Goal: Task Accomplishment & Management: Use online tool/utility

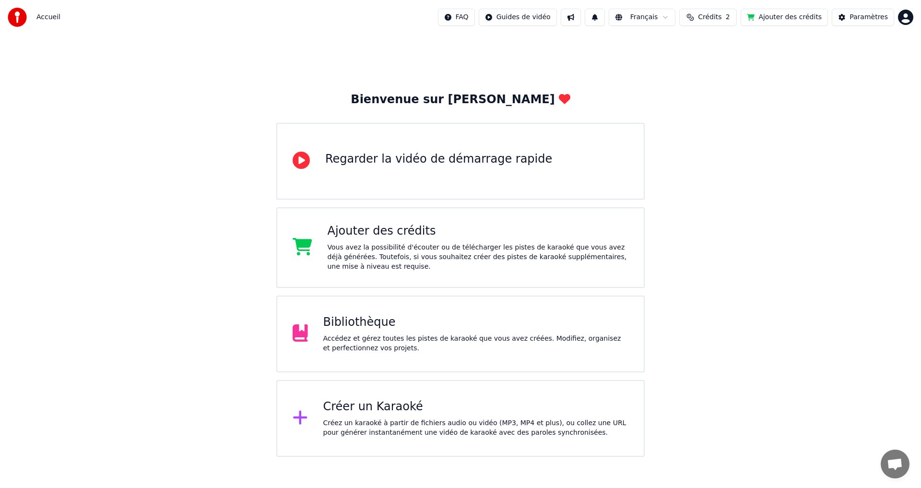
click at [393, 321] on div "Bibliothèque" at bounding box center [475, 322] width 305 height 15
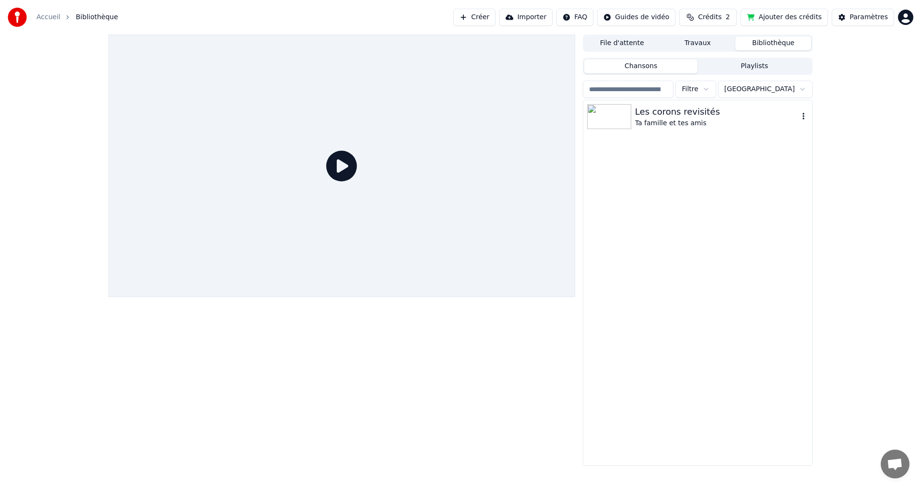
click at [614, 113] on img at bounding box center [609, 116] width 44 height 25
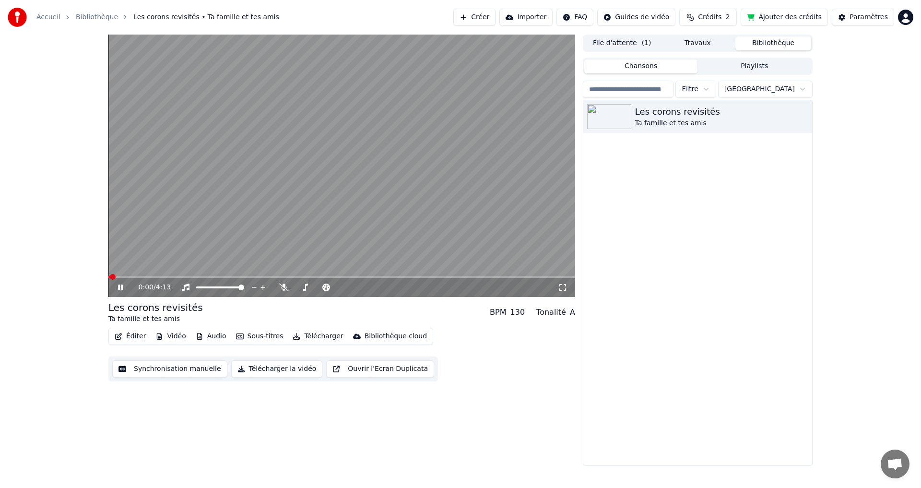
click at [131, 337] on button "Éditer" at bounding box center [130, 335] width 39 height 13
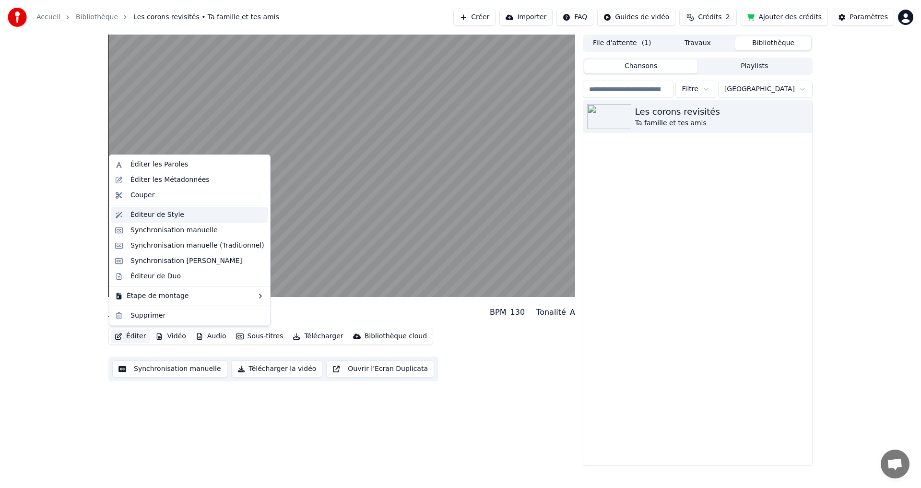
click at [153, 218] on div "Éditeur de Style" at bounding box center [157, 215] width 54 height 10
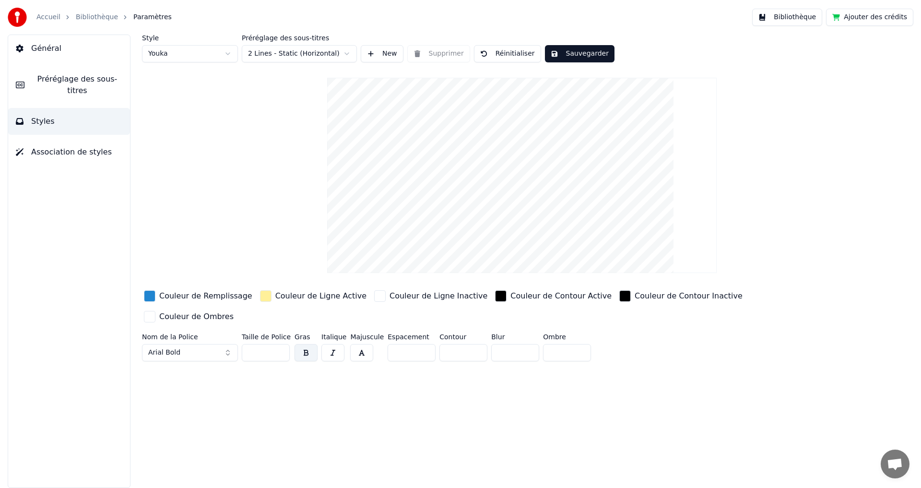
click at [343, 55] on html "Accueil Bibliothèque Paramètres Bibliothèque Ajouter des crédits Général Prérég…" at bounding box center [460, 244] width 921 height 488
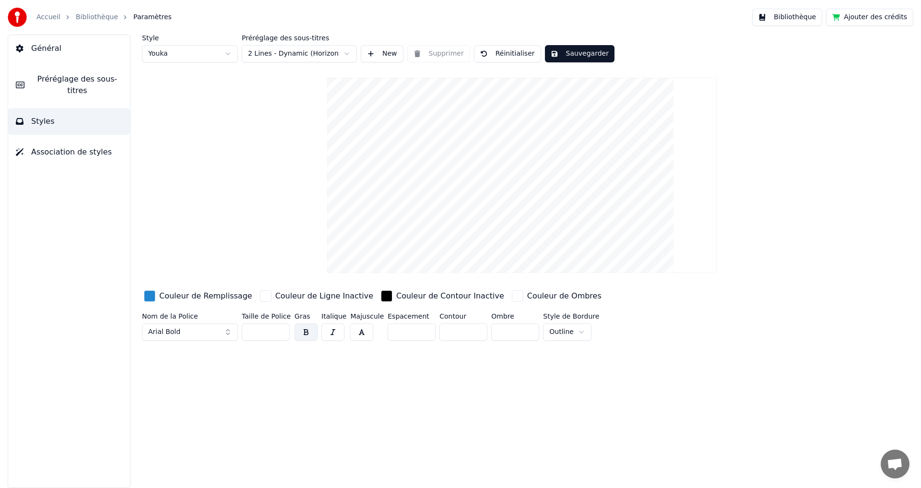
click at [299, 55] on html "Accueil Bibliothèque Paramètres Bibliothèque Ajouter des crédits Général Prérég…" at bounding box center [460, 244] width 921 height 488
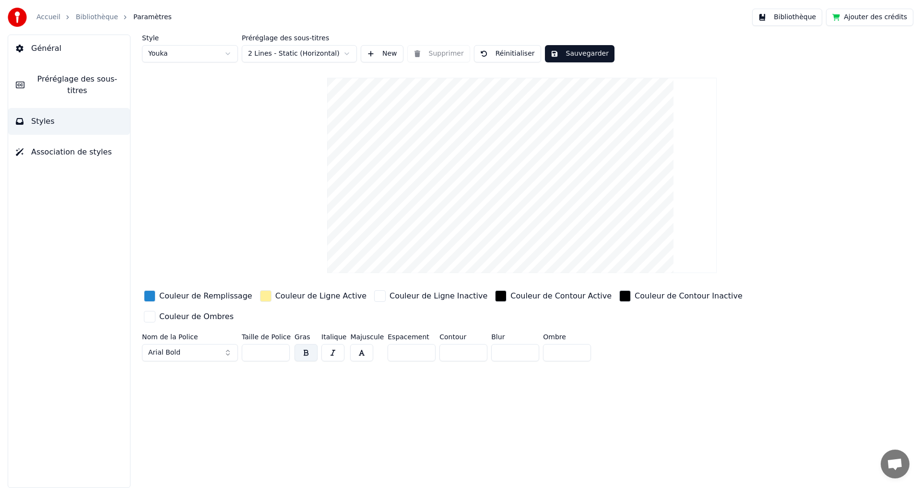
click at [295, 53] on html "Accueil Bibliothèque Paramètres Bibliothèque Ajouter des crédits Général Prérég…" at bounding box center [460, 244] width 921 height 488
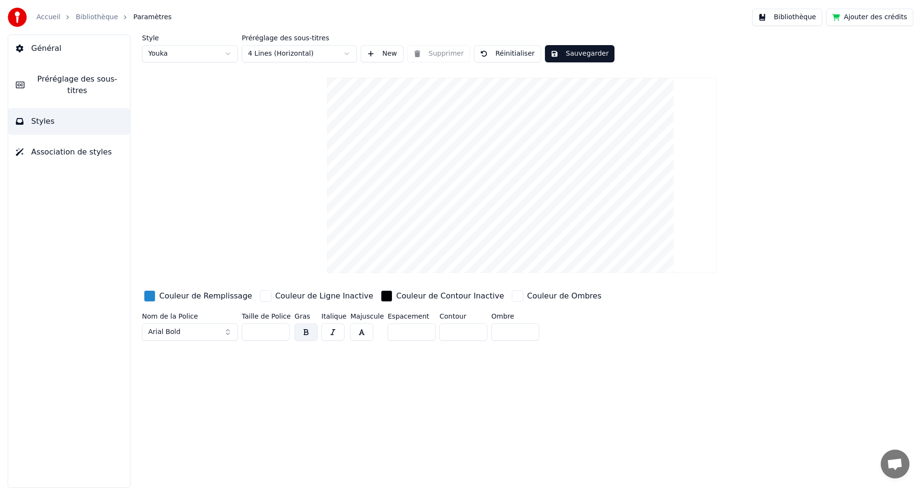
click at [287, 56] on html "Accueil Bibliothèque Paramètres Bibliothèque Ajouter des crédits Général Prérég…" at bounding box center [460, 244] width 921 height 488
click at [284, 53] on html "Accueil Bibliothèque Paramètres Bibliothèque Ajouter des crédits Général Prérég…" at bounding box center [460, 244] width 921 height 488
click at [84, 78] on span "Préréglage des sous-titres" at bounding box center [77, 84] width 90 height 23
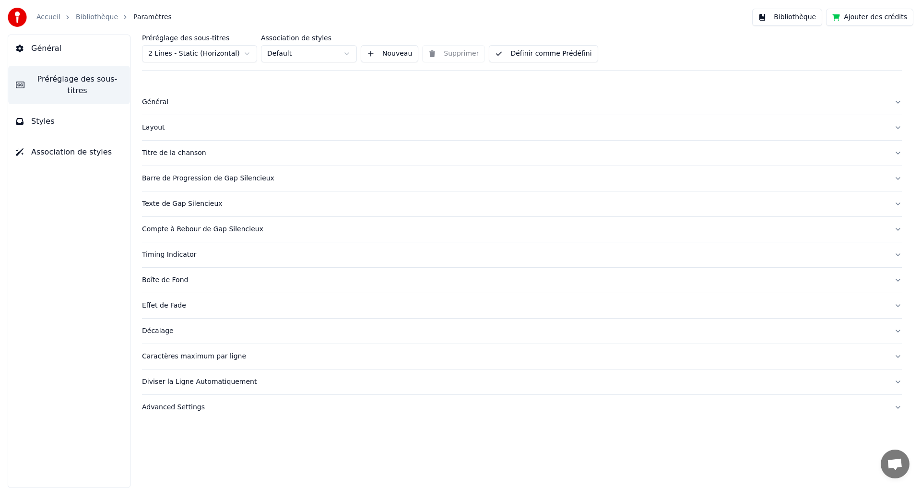
click at [235, 179] on div "Barre de Progression de Gap Silencieux" at bounding box center [514, 179] width 744 height 10
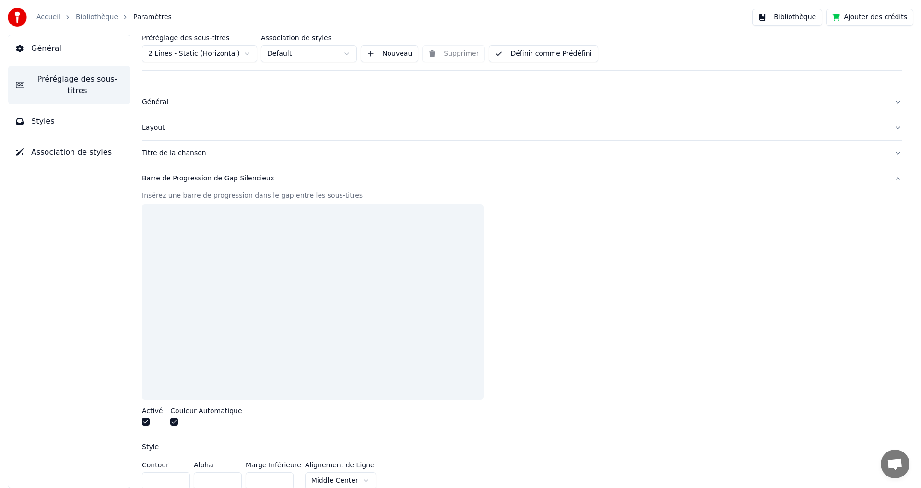
click at [235, 179] on div "Barre de Progression de Gap Silencieux" at bounding box center [514, 179] width 744 height 10
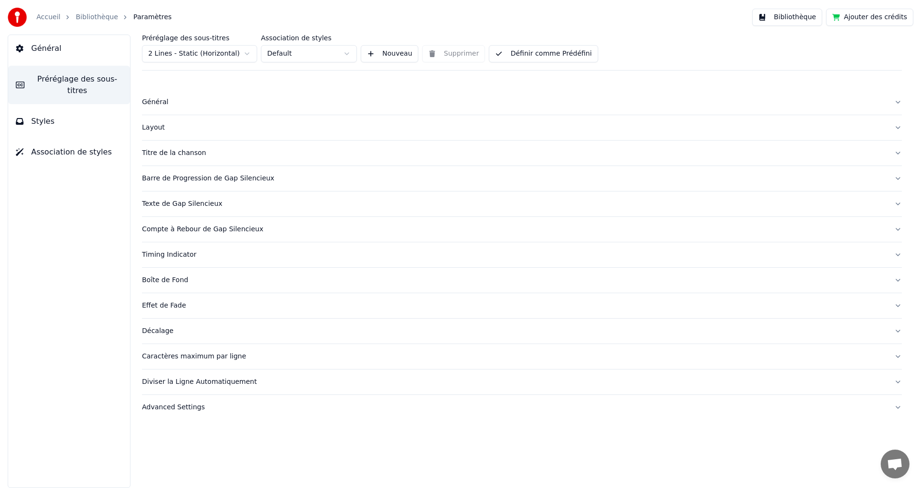
click at [180, 153] on div "Titre de la chanson" at bounding box center [514, 153] width 744 height 10
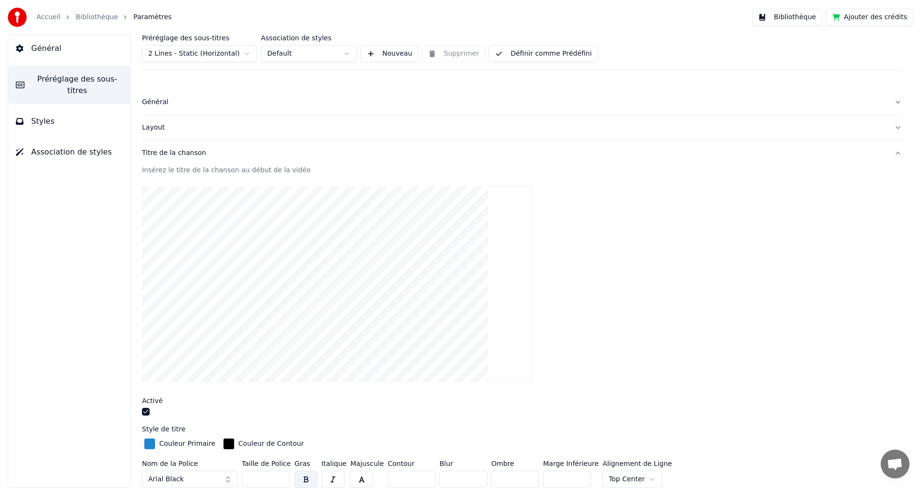
click at [180, 153] on div "Titre de la chanson" at bounding box center [514, 153] width 744 height 10
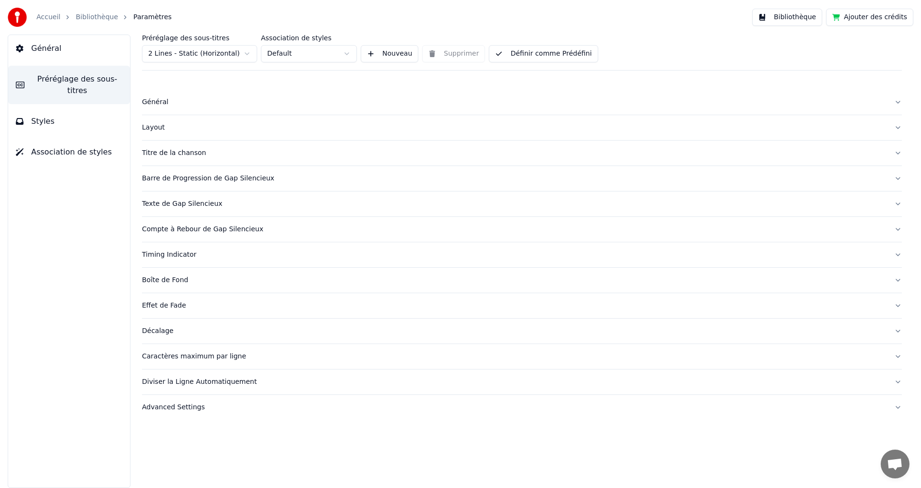
click at [159, 100] on div "Général" at bounding box center [514, 102] width 744 height 10
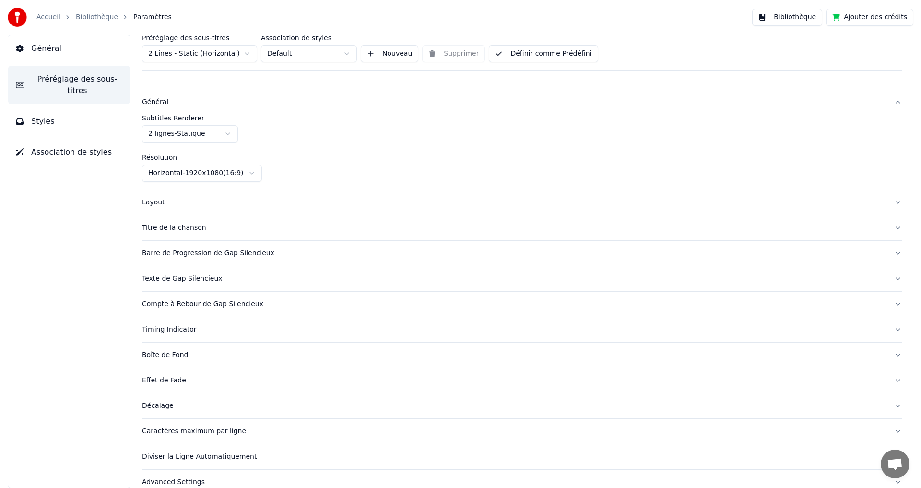
click at [58, 51] on button "Général" at bounding box center [69, 48] width 122 height 27
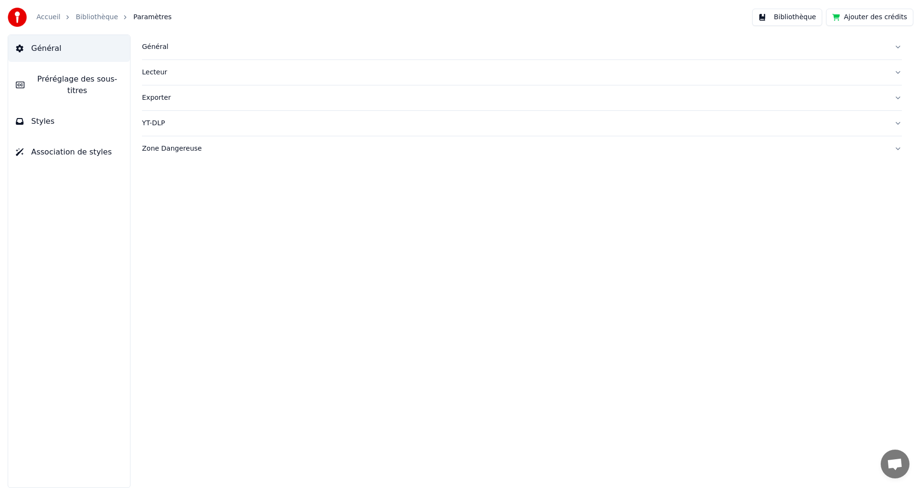
click at [164, 49] on div "Général" at bounding box center [514, 47] width 744 height 10
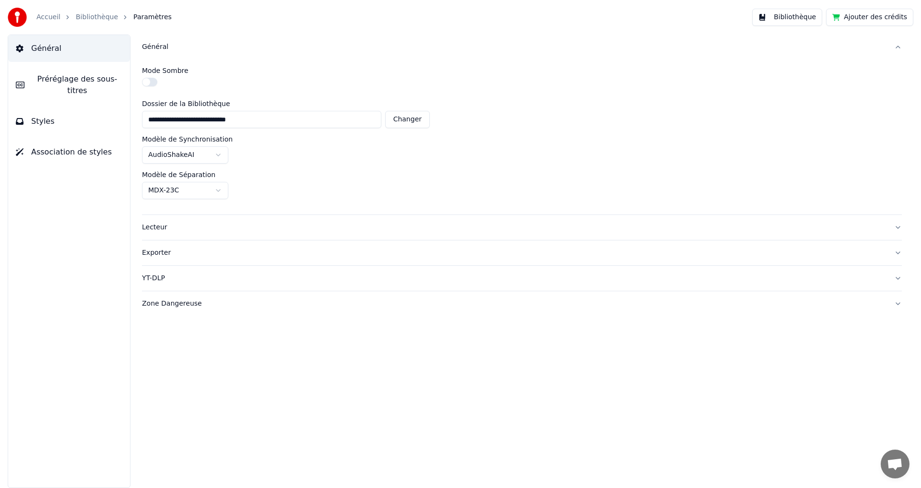
click at [151, 230] on div "Lecteur" at bounding box center [514, 227] width 744 height 10
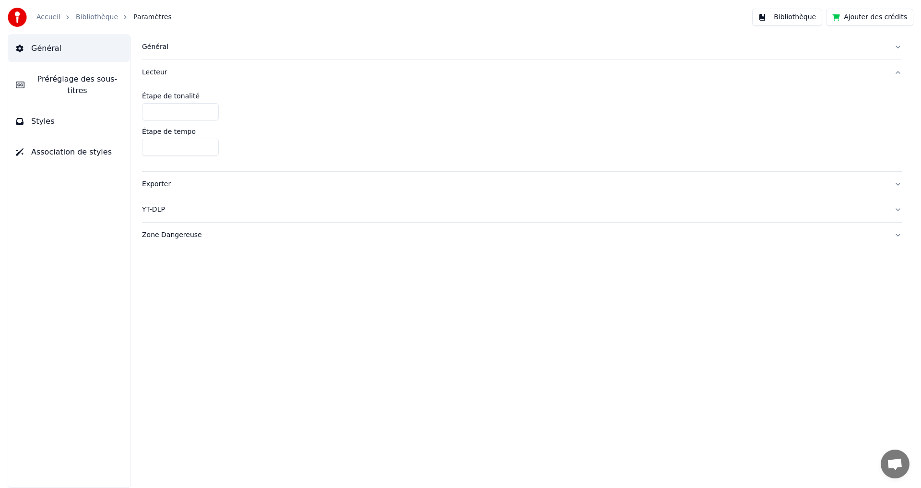
click at [157, 185] on div "Exporter" at bounding box center [514, 184] width 744 height 10
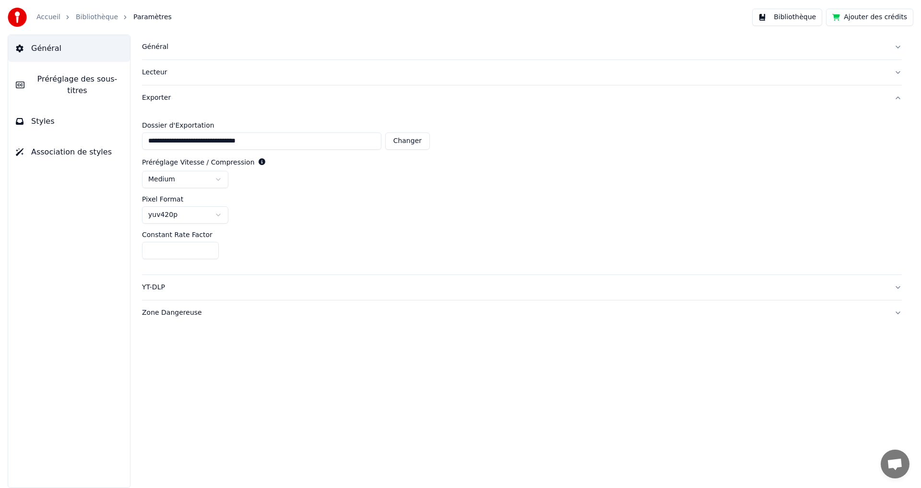
click at [61, 80] on span "Préréglage des sous-titres" at bounding box center [77, 84] width 90 height 23
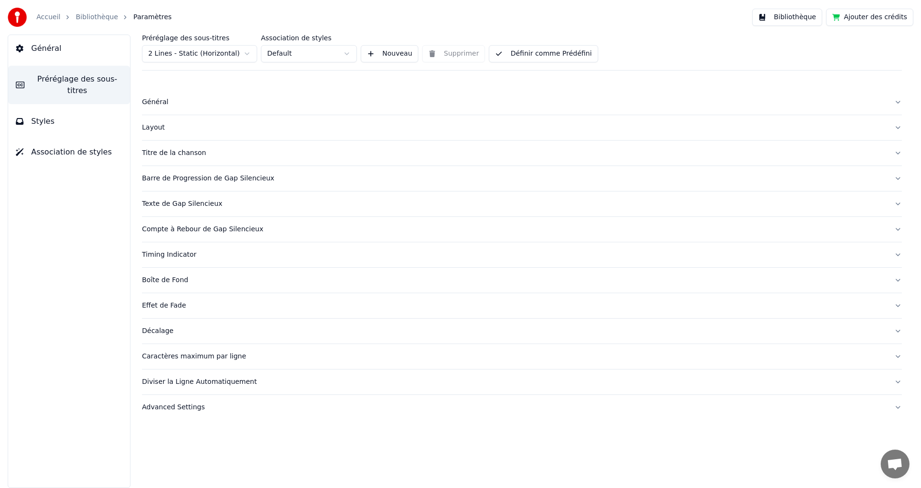
click at [205, 232] on div "Compte à Rebour de Gap Silencieux" at bounding box center [514, 229] width 744 height 10
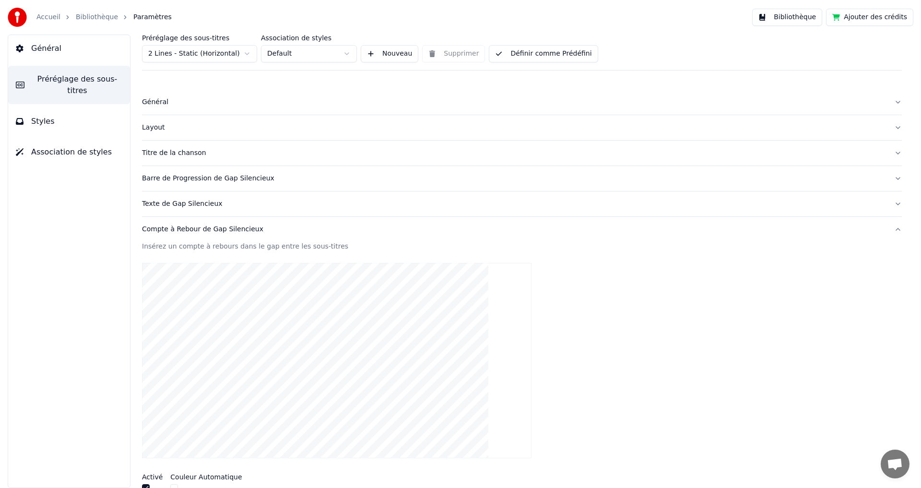
click at [205, 231] on div "Compte à Rebour de Gap Silencieux" at bounding box center [514, 229] width 744 height 10
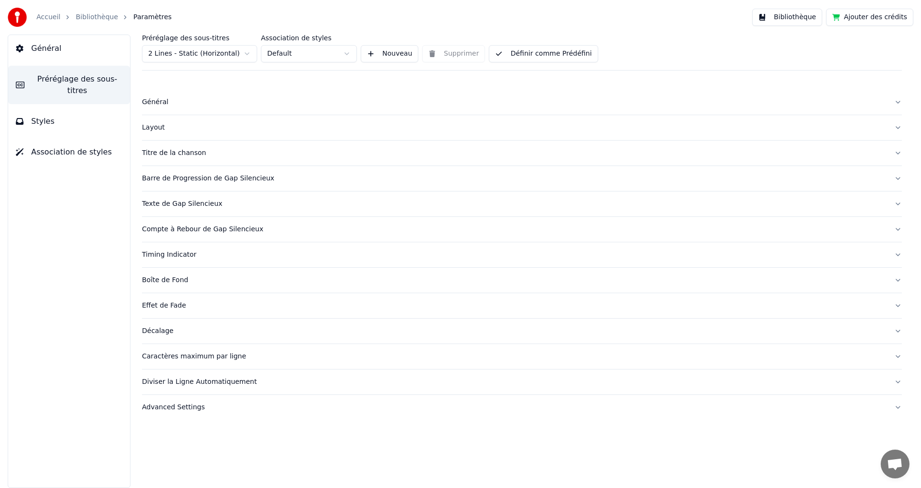
click at [193, 207] on div "Texte de Gap Silencieux" at bounding box center [514, 204] width 744 height 10
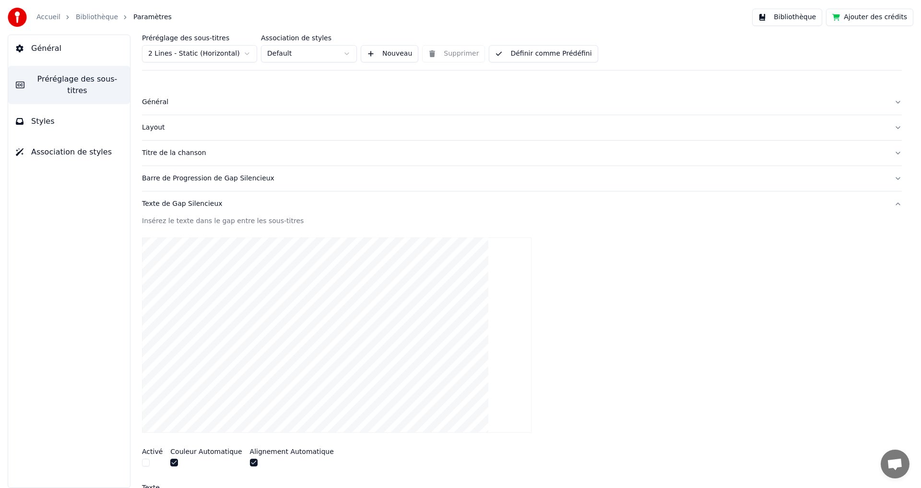
click at [193, 205] on div "Texte de Gap Silencieux" at bounding box center [514, 204] width 744 height 10
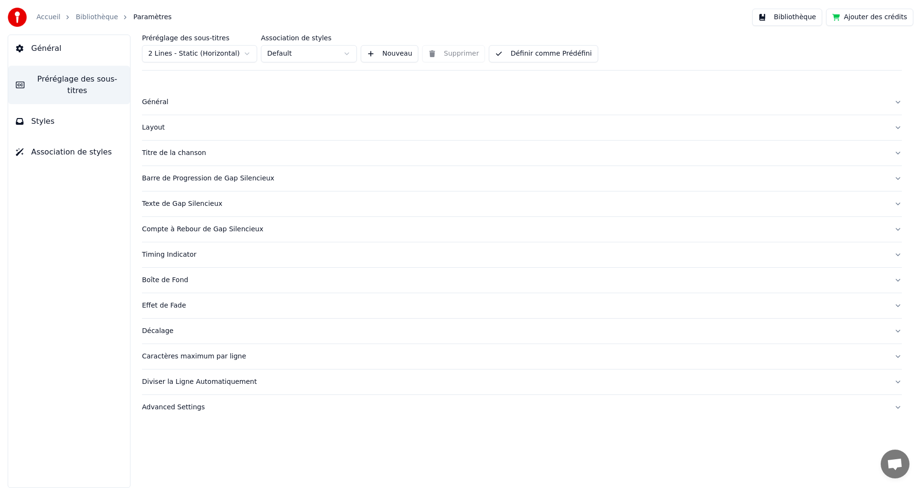
click at [174, 281] on div "Boîte de Fond" at bounding box center [514, 280] width 744 height 10
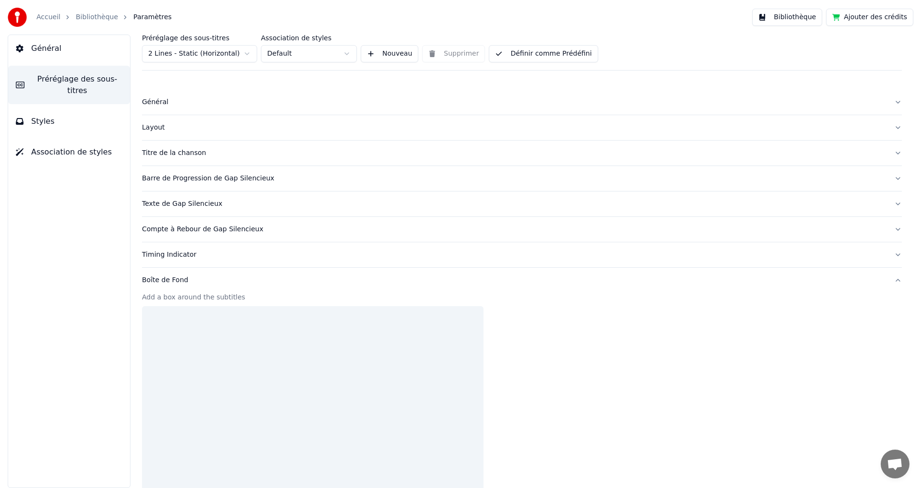
click at [174, 281] on div "Boîte de Fond" at bounding box center [514, 280] width 744 height 10
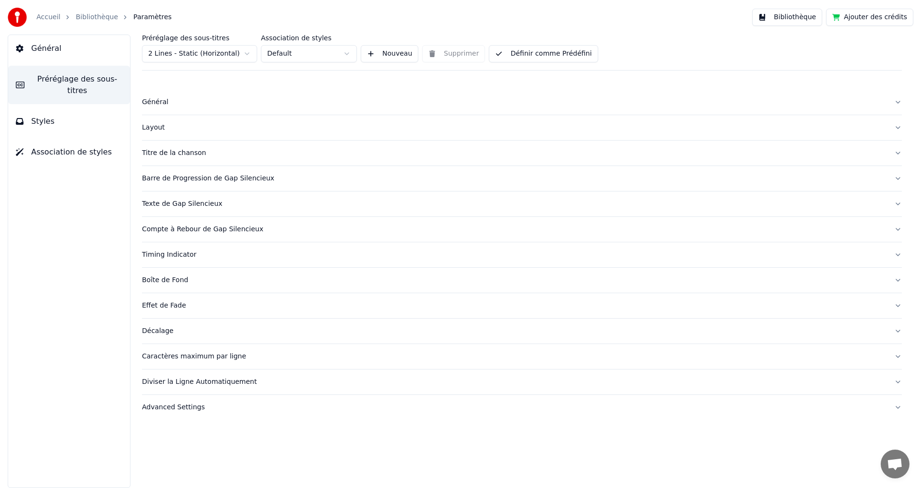
click at [175, 257] on div "Timing Indicator" at bounding box center [514, 255] width 744 height 10
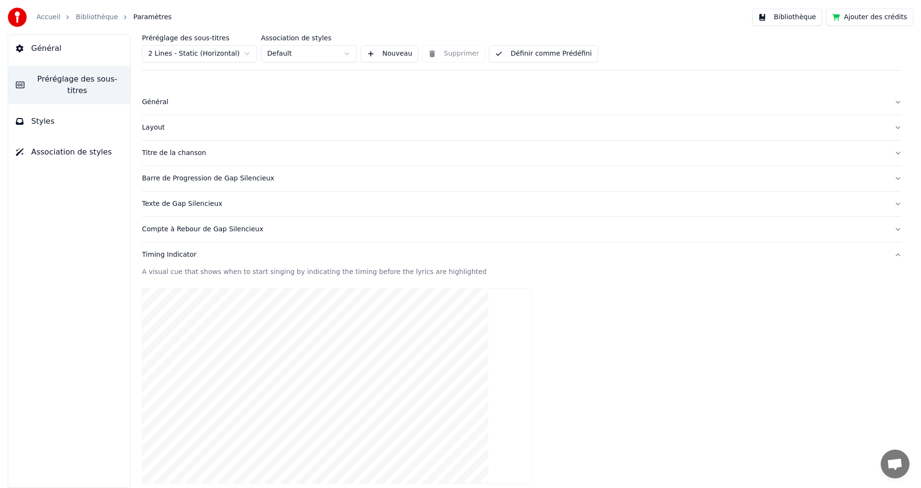
click at [175, 256] on div "Timing Indicator" at bounding box center [514, 255] width 744 height 10
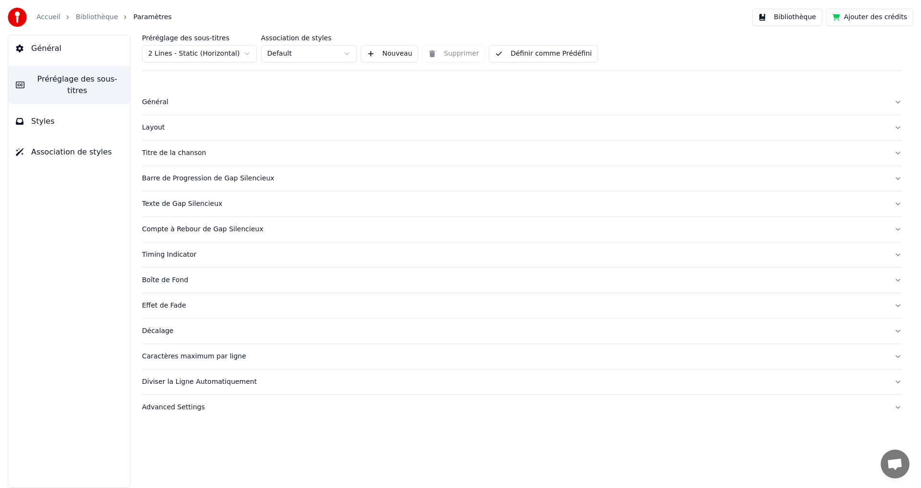
click at [200, 357] on div "Caractères maximum par ligne" at bounding box center [514, 356] width 744 height 10
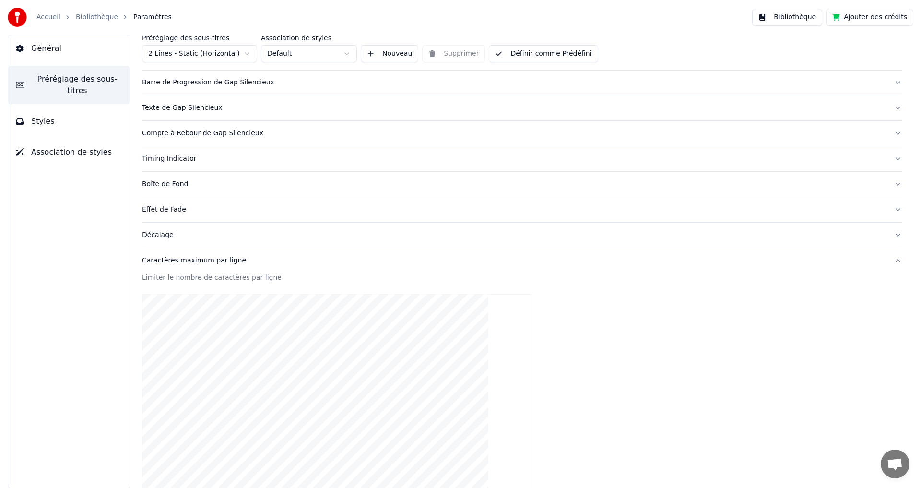
scroll to position [144, 0]
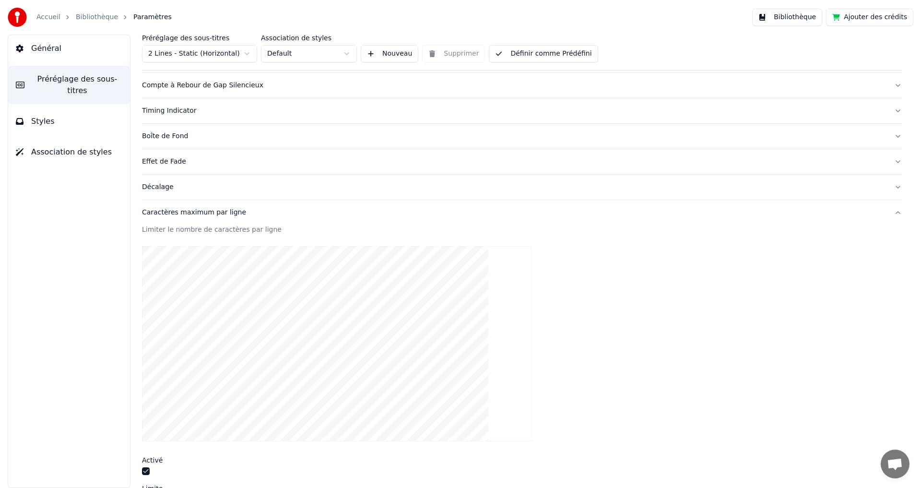
click at [208, 215] on div "Caractères maximum par ligne" at bounding box center [514, 213] width 744 height 10
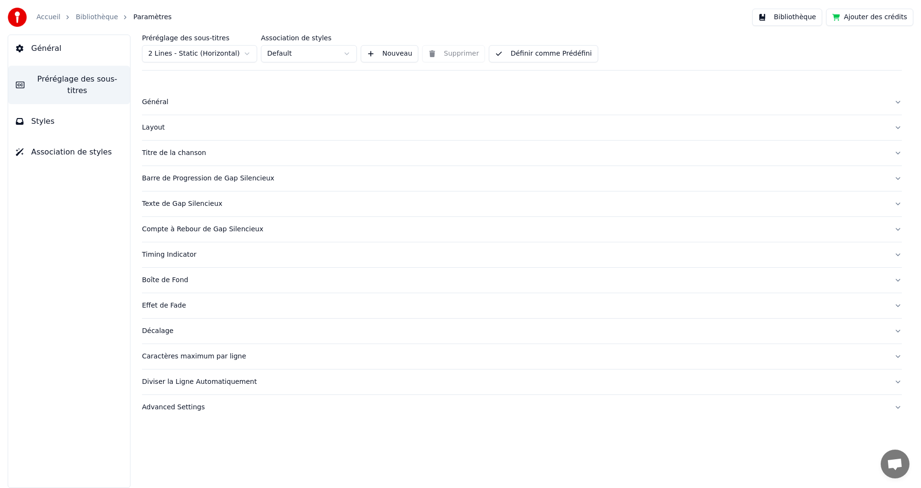
click at [213, 380] on div "Diviser la Ligne Automatiquement" at bounding box center [514, 382] width 744 height 10
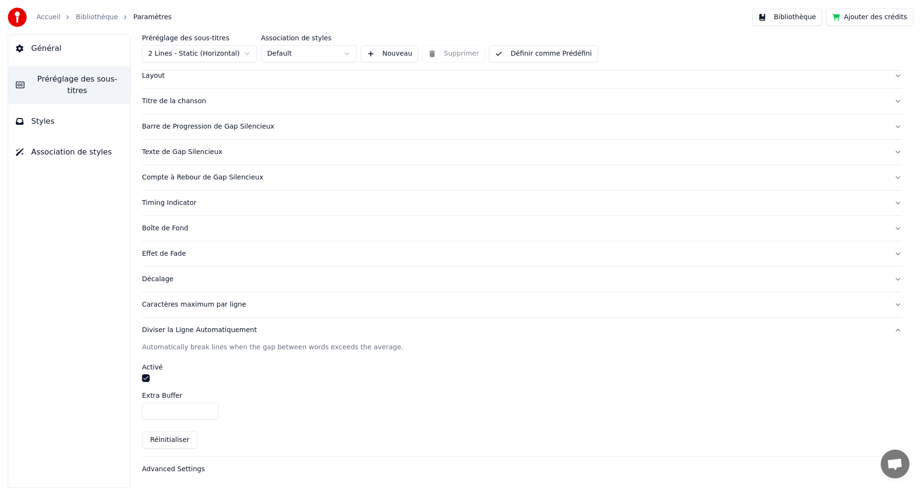
scroll to position [53, 0]
click at [180, 330] on div "Diviser la Ligne Automatiquement" at bounding box center [514, 329] width 744 height 10
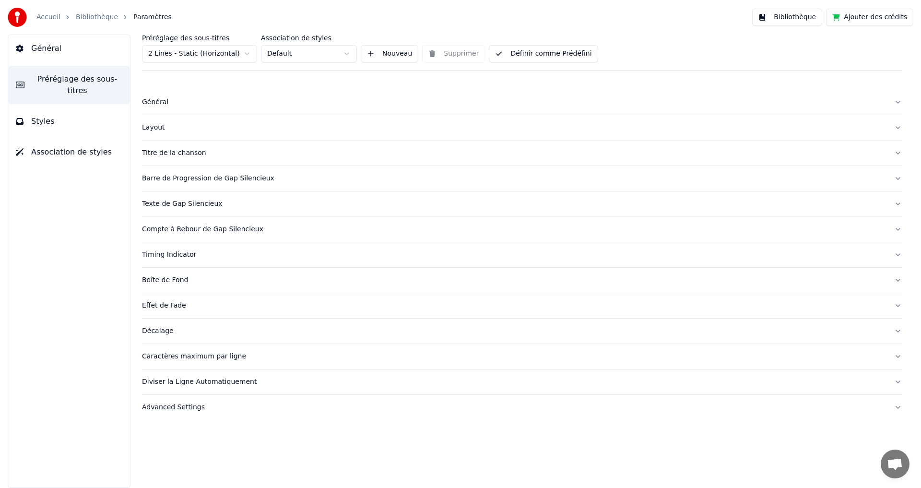
click at [178, 404] on div "Advanced Settings" at bounding box center [514, 407] width 744 height 10
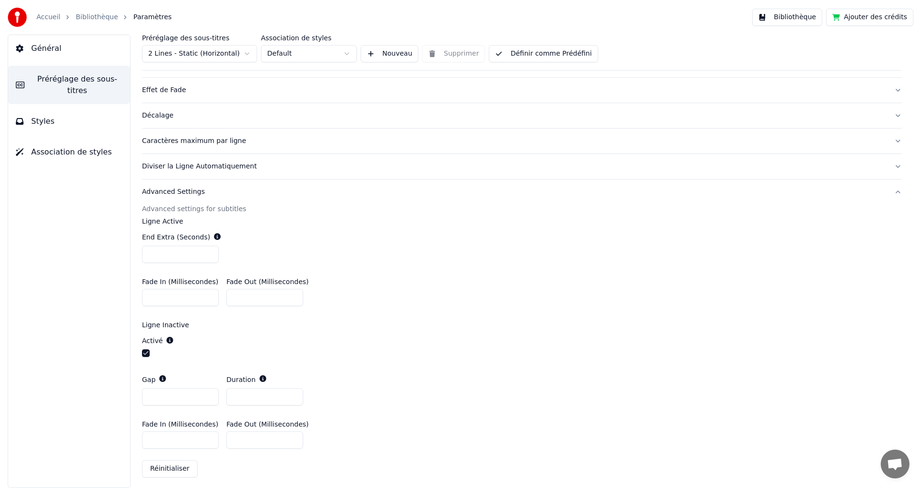
scroll to position [220, 0]
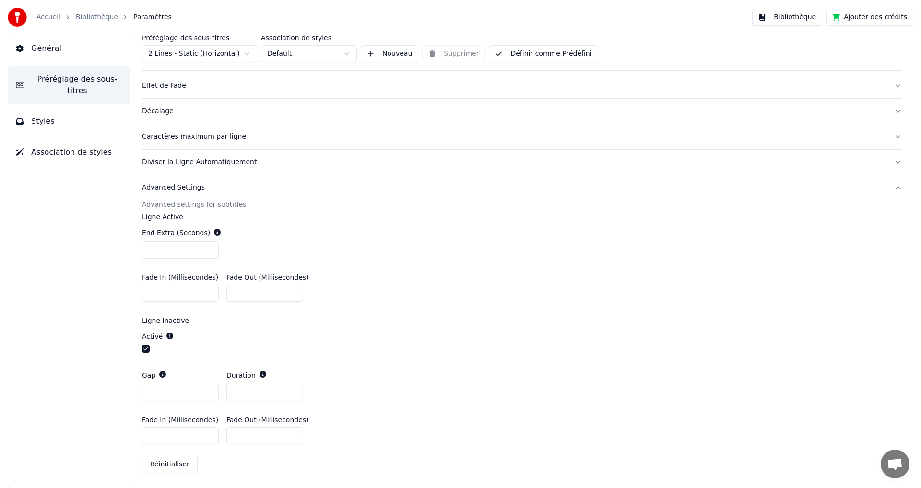
click at [46, 116] on span "Styles" at bounding box center [42, 122] width 23 height 12
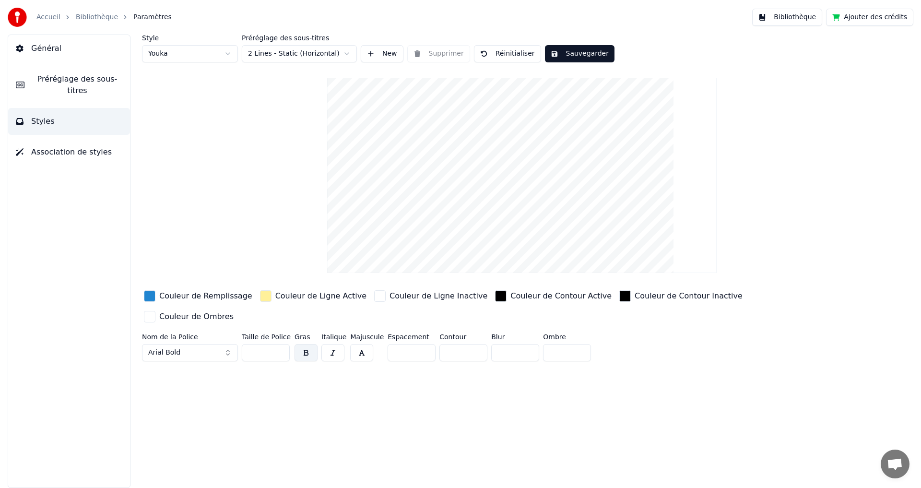
click at [66, 146] on span "Association de styles" at bounding box center [71, 152] width 81 height 12
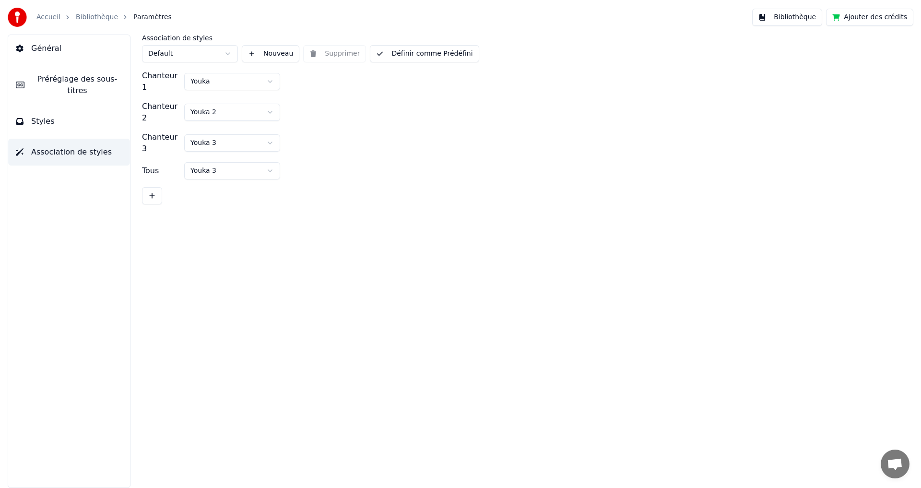
click at [61, 114] on button "Styles" at bounding box center [69, 121] width 122 height 27
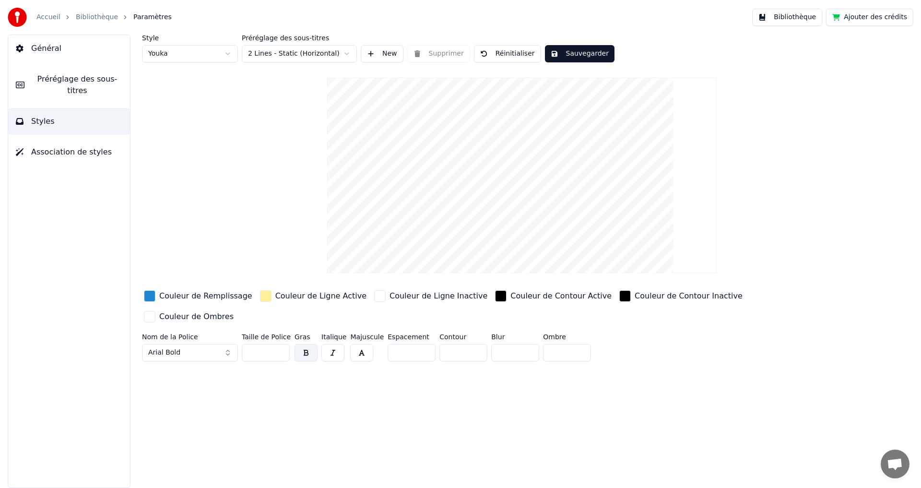
click at [51, 46] on span "Général" at bounding box center [46, 49] width 30 height 12
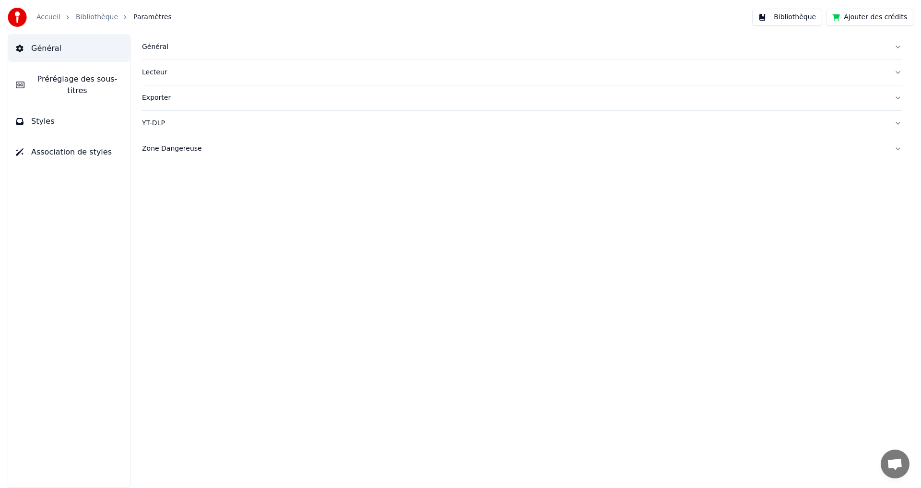
click at [150, 127] on div "YT-DLP" at bounding box center [514, 123] width 744 height 10
click at [151, 123] on div "YT-DLP" at bounding box center [514, 123] width 744 height 10
click at [161, 149] on div "Zone Dangereuse" at bounding box center [514, 149] width 744 height 10
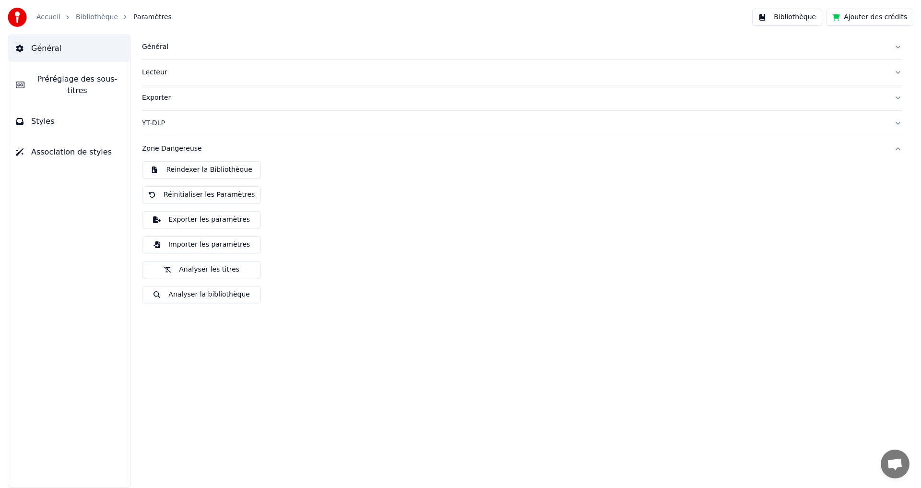
click at [161, 149] on div "Zone Dangereuse" at bounding box center [514, 149] width 744 height 10
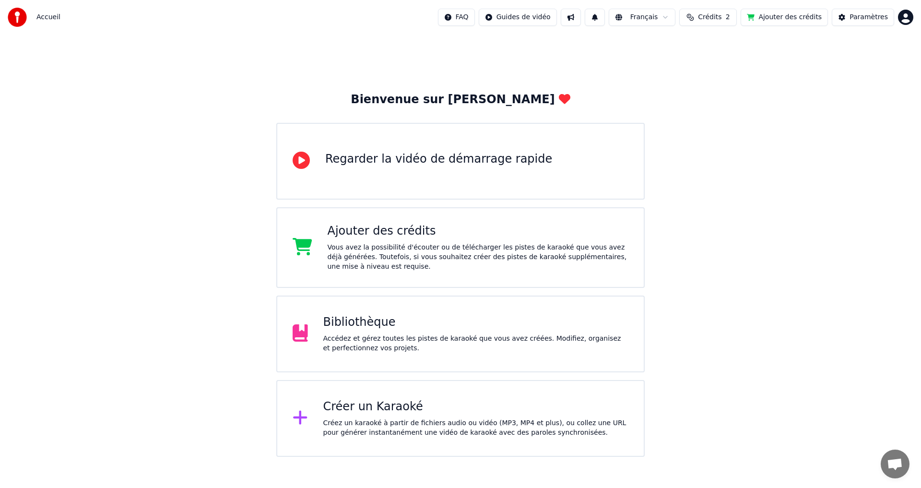
click at [360, 336] on div "Accédez et gérez toutes les pistes de karaoké que vous avez créées. Modifiez, o…" at bounding box center [475, 343] width 305 height 19
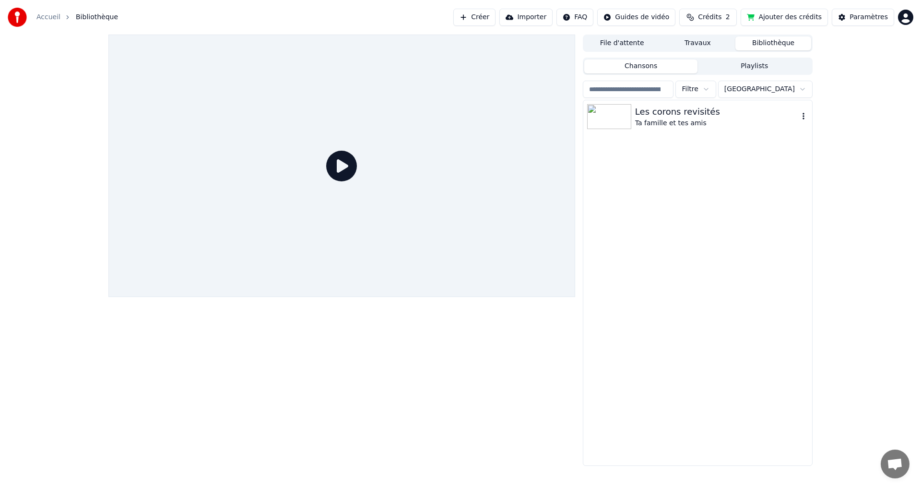
click at [661, 122] on div "Ta famille et tes amis" at bounding box center [716, 123] width 163 height 10
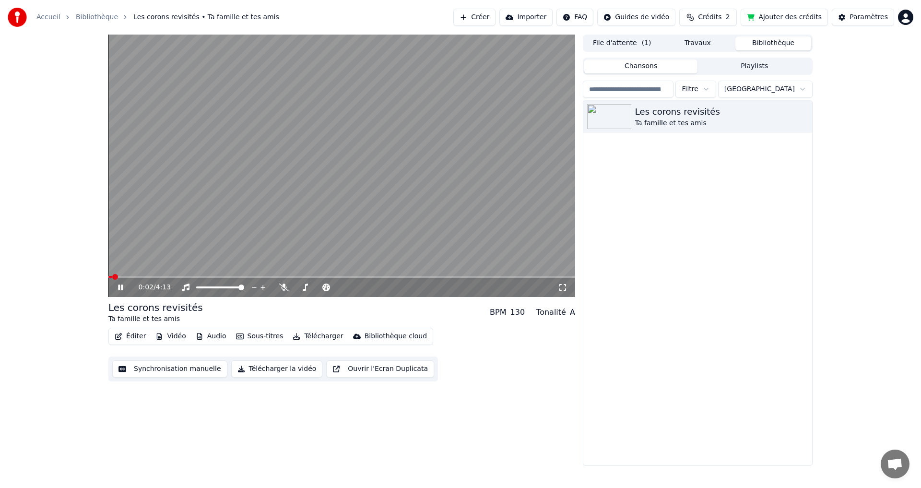
click at [123, 287] on icon at bounding box center [120, 287] width 5 height 6
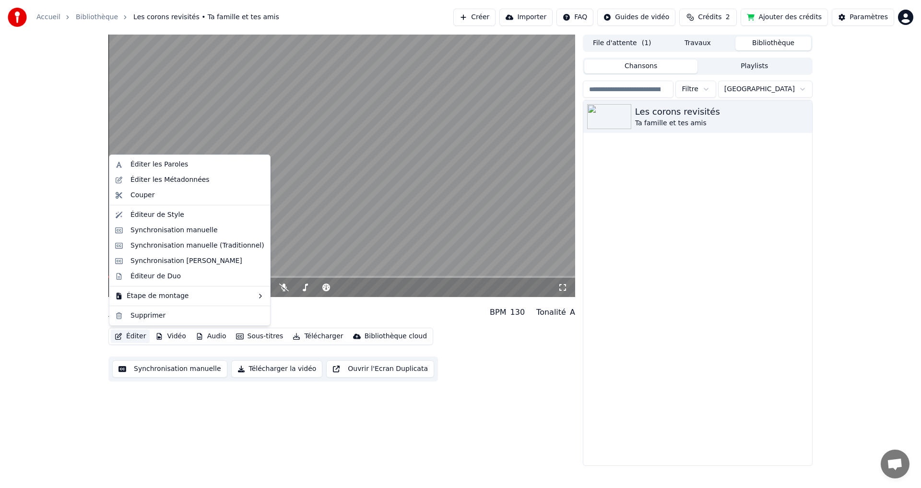
click at [134, 338] on button "Éditer" at bounding box center [130, 335] width 39 height 13
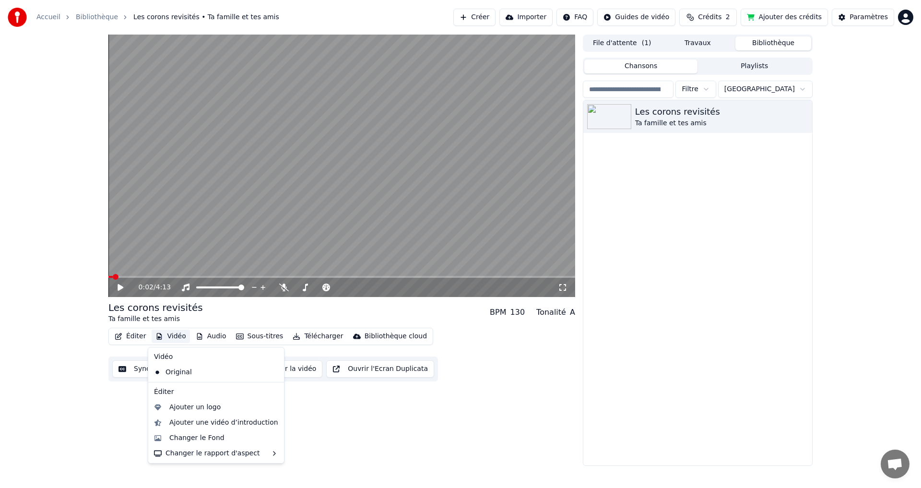
click at [138, 372] on button "Synchronisation manuelle" at bounding box center [169, 368] width 115 height 17
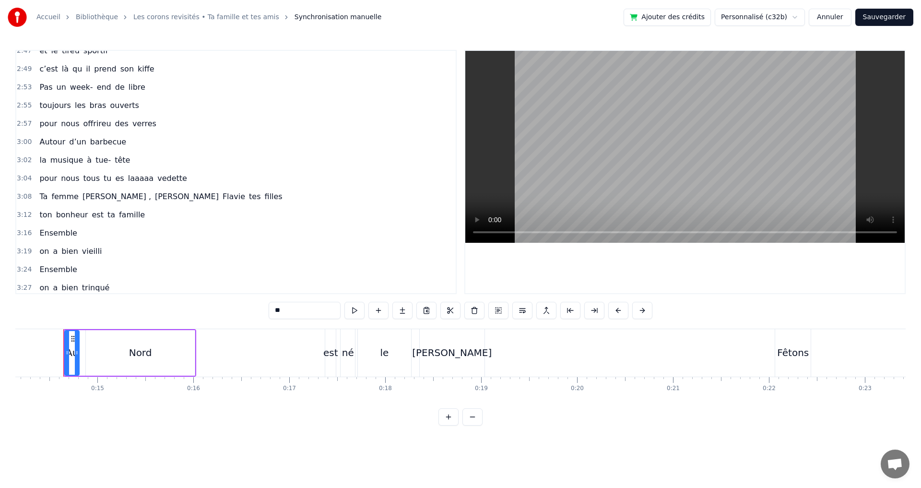
scroll to position [815, 0]
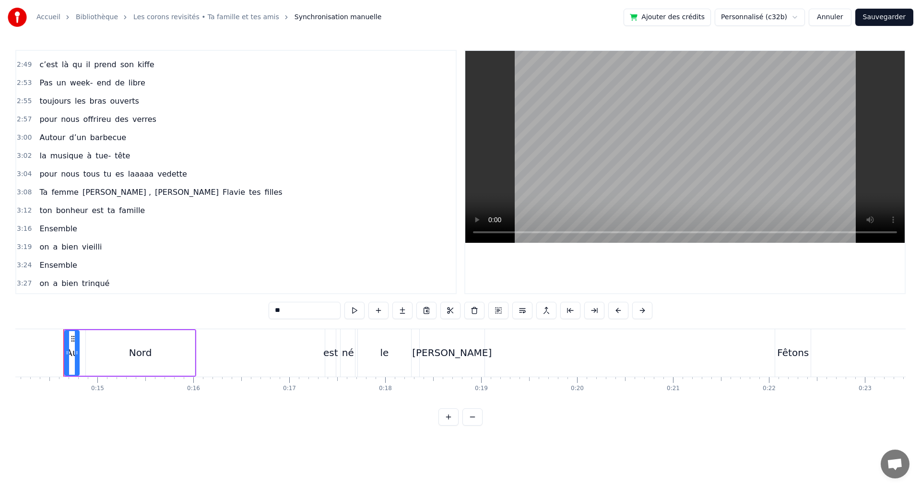
click at [264, 194] on span "filles" at bounding box center [274, 192] width 20 height 11
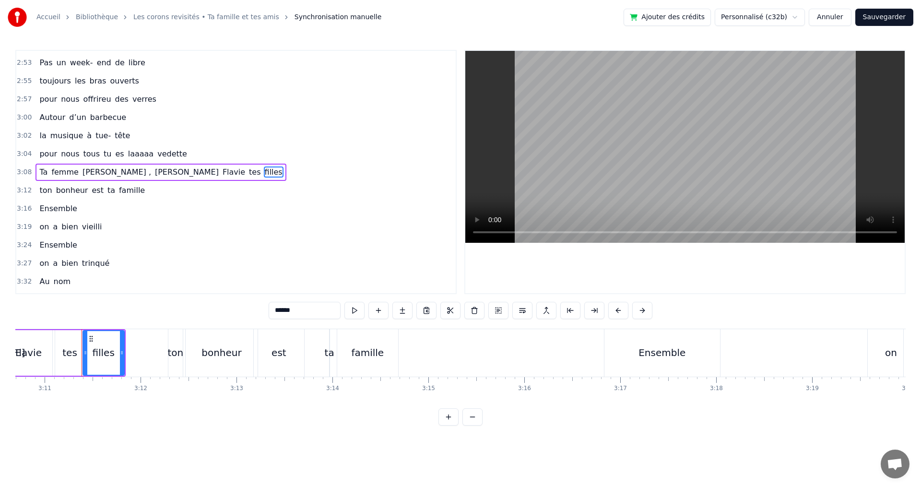
scroll to position [0, 18303]
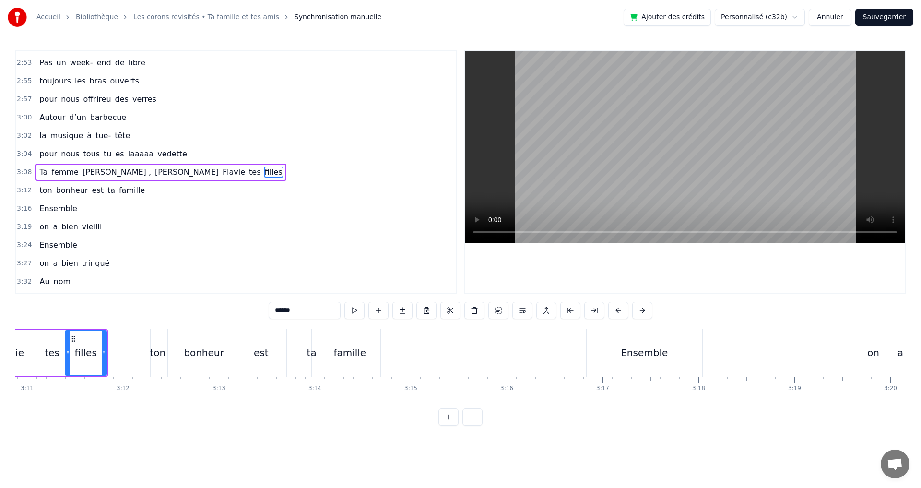
drag, startPoint x: 292, startPoint y: 312, endPoint x: 271, endPoint y: 317, distance: 22.2
click at [271, 317] on input "******" at bounding box center [304, 310] width 72 height 17
click at [154, 358] on div "ton" at bounding box center [158, 352] width 16 height 14
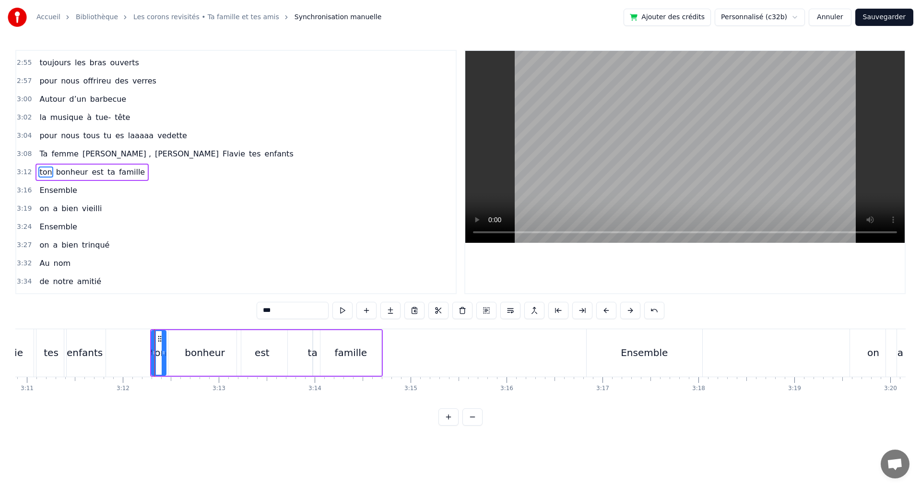
click at [270, 313] on input "***" at bounding box center [292, 310] width 72 height 17
drag, startPoint x: 281, startPoint y: 312, endPoint x: 246, endPoint y: 314, distance: 35.1
click at [246, 314] on div "0:14 Au Nord 0:17 est né le Bertrand 0:22 Fêtons 0:24 tous ses 50 ans 0:29 Ense…" at bounding box center [460, 237] width 890 height 375
click at [192, 355] on div "bonheur" at bounding box center [205, 352] width 40 height 14
drag, startPoint x: 297, startPoint y: 307, endPoint x: 255, endPoint y: 311, distance: 41.8
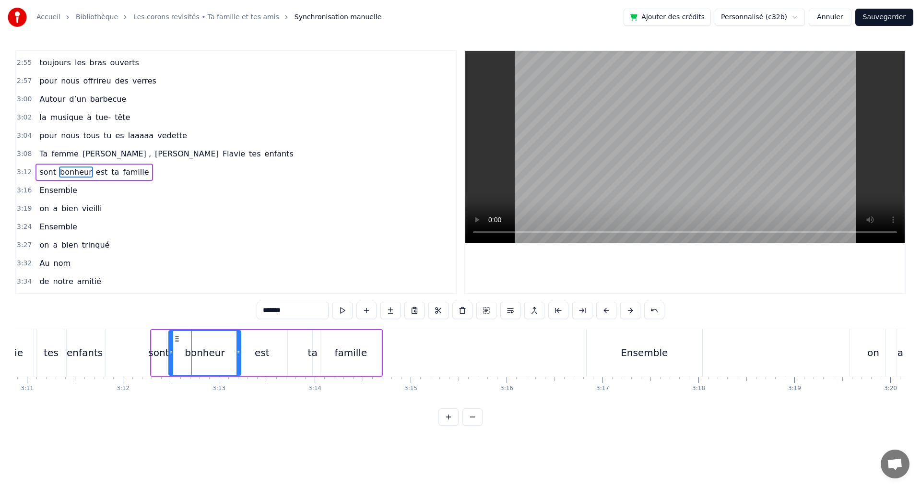
click at [255, 311] on div "0:14 Au Nord 0:17 est né le Bertrand 0:22 Fêtons 0:24 tous ses 50 ans 0:29 Ense…" at bounding box center [460, 237] width 890 height 375
click at [263, 351] on div "est" at bounding box center [262, 352] width 15 height 14
drag, startPoint x: 276, startPoint y: 311, endPoint x: 237, endPoint y: 310, distance: 39.3
click at [237, 310] on div "0:14 Au Nord 0:17 est né le Bertrand 0:22 Fêtons 0:24 tous ses 50 ans 0:29 Ense…" at bounding box center [460, 237] width 890 height 375
click at [309, 352] on div "ta" at bounding box center [313, 352] width 10 height 14
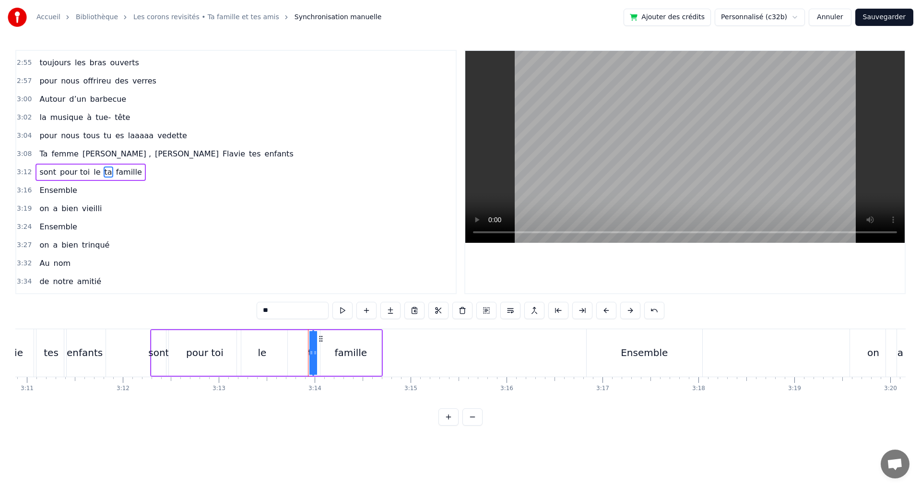
drag, startPoint x: 279, startPoint y: 312, endPoint x: 231, endPoint y: 312, distance: 47.9
click at [231, 312] on div "0:14 Au Nord 0:17 est né le Bertrand 0:22 Fêtons 0:24 tous ses 50 ans 0:29 Ense…" at bounding box center [460, 237] width 890 height 375
click at [349, 354] on div "famille" at bounding box center [350, 352] width 33 height 14
drag, startPoint x: 291, startPoint y: 312, endPoint x: 246, endPoint y: 311, distance: 45.1
click at [246, 311] on div "0:14 Au Nord 0:17 est né le Bertrand 0:22 Fêtons 0:24 tous ses 50 ans 0:29 Ense…" at bounding box center [460, 237] width 890 height 375
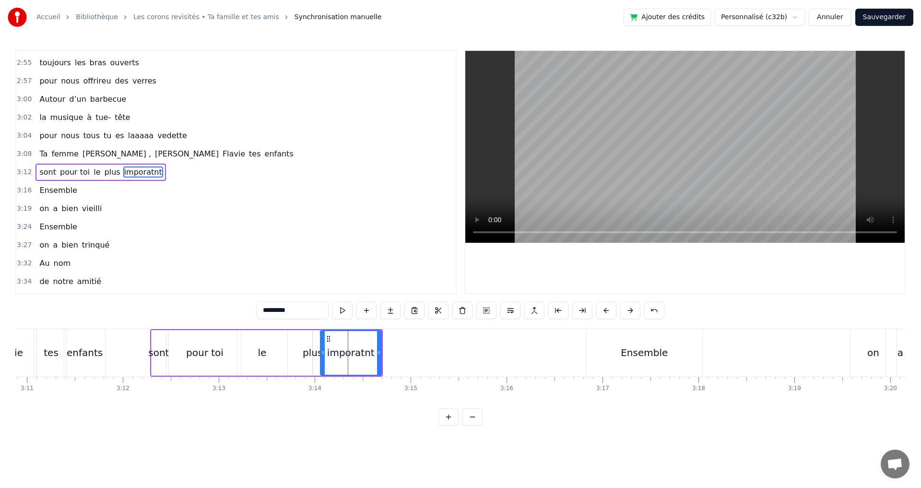
type input "*********"
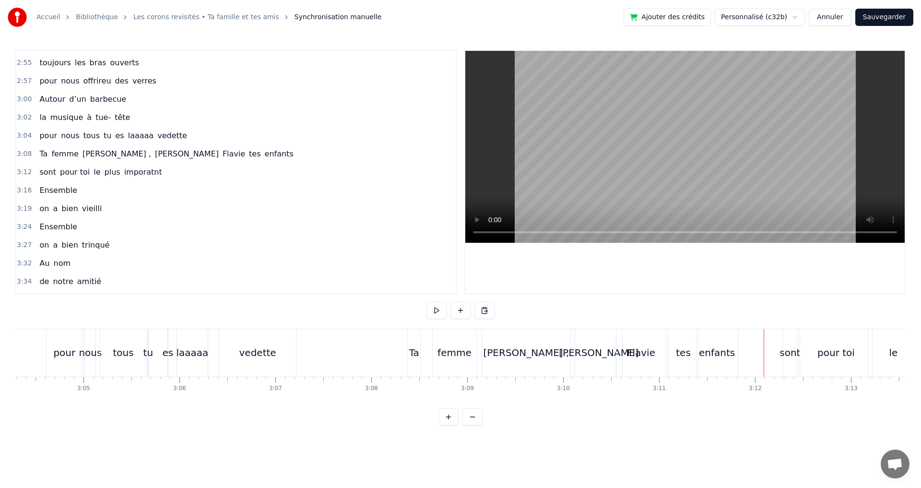
scroll to position [0, 17564]
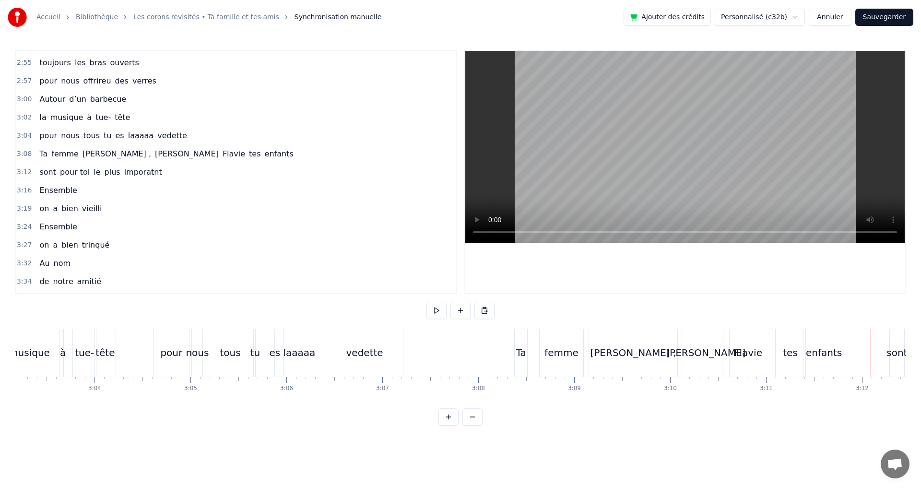
click at [435, 312] on button at bounding box center [436, 310] width 20 height 17
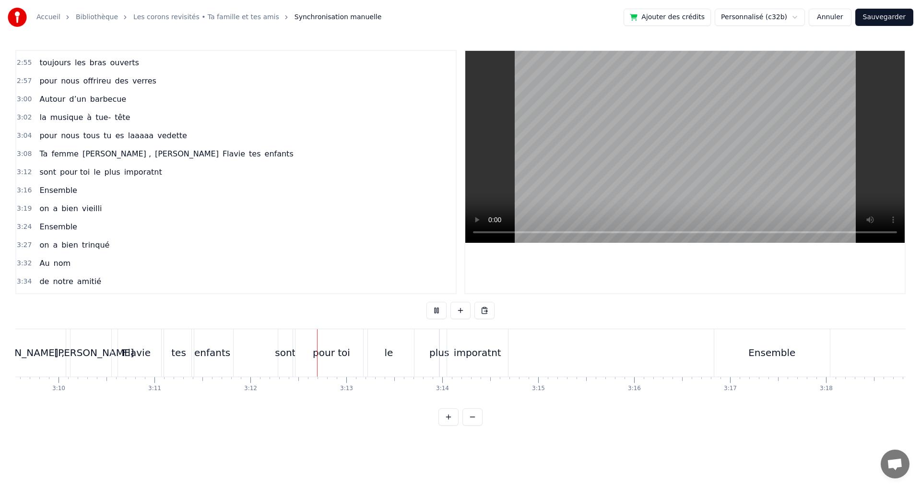
scroll to position [0, 18375]
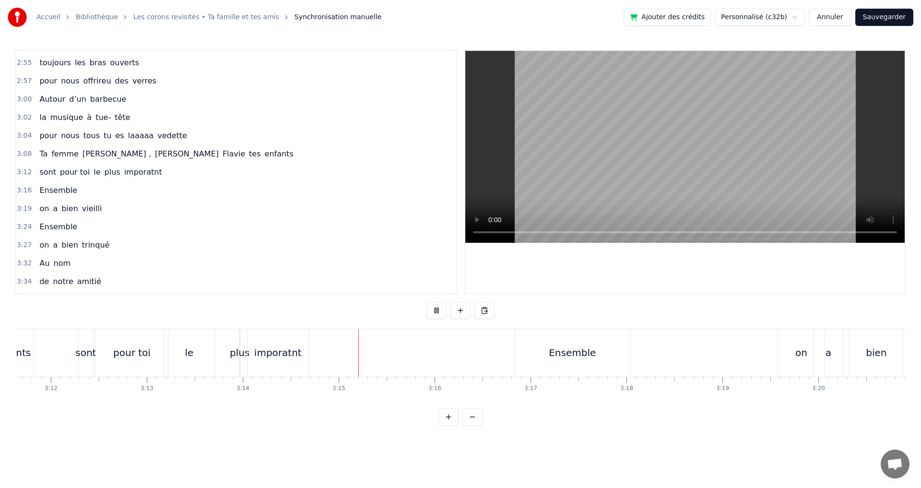
click at [435, 312] on button at bounding box center [436, 310] width 20 height 17
click at [241, 354] on div "plus" at bounding box center [240, 352] width 20 height 14
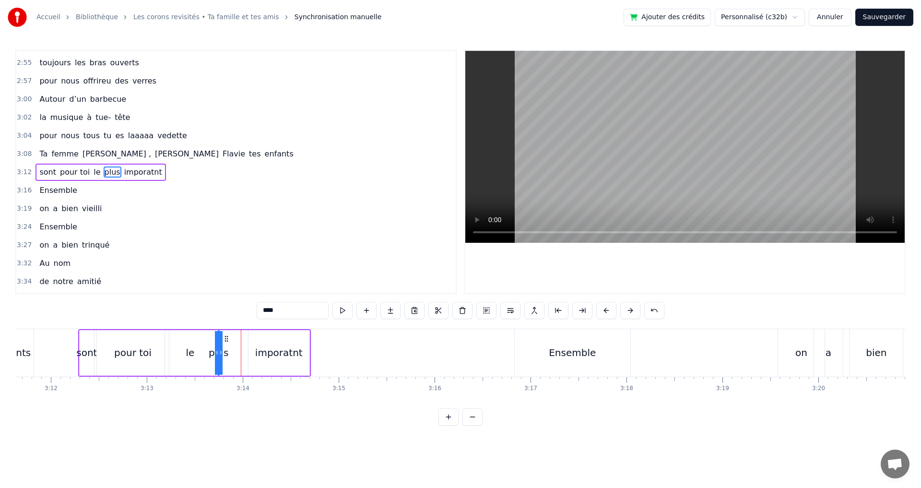
drag, startPoint x: 249, startPoint y: 339, endPoint x: 226, endPoint y: 339, distance: 22.5
click at [226, 339] on icon at bounding box center [226, 339] width 8 height 8
drag, startPoint x: 222, startPoint y: 350, endPoint x: 228, endPoint y: 350, distance: 5.4
click at [228, 350] on div "sont pour toi le plus imporatnt" at bounding box center [194, 352] width 233 height 47
click at [219, 352] on div "plus" at bounding box center [218, 352] width 20 height 14
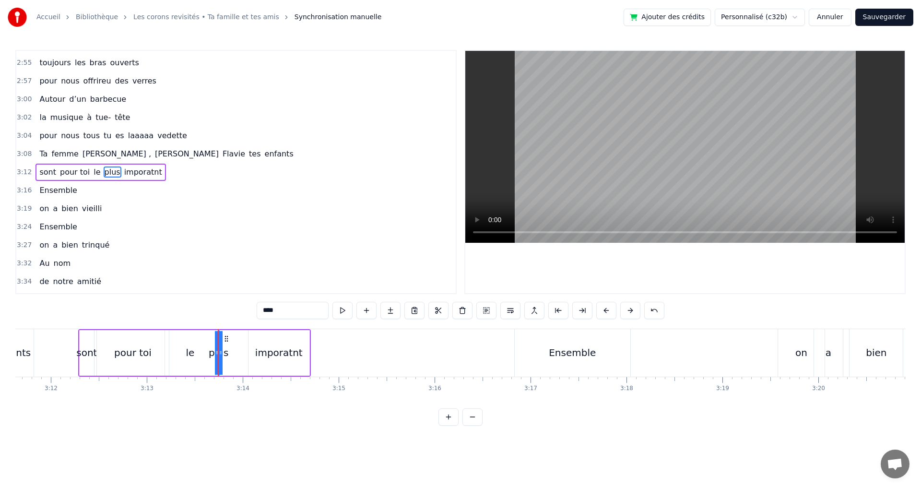
click at [219, 354] on div "plus" at bounding box center [219, 353] width 0 height 44
click at [249, 353] on div "imporatnt" at bounding box center [278, 353] width 61 height 46
click at [187, 351] on div "le" at bounding box center [190, 352] width 9 height 14
drag, startPoint x: 212, startPoint y: 350, endPoint x: 198, endPoint y: 350, distance: 14.9
click at [198, 350] on icon at bounding box center [198, 353] width 4 height 8
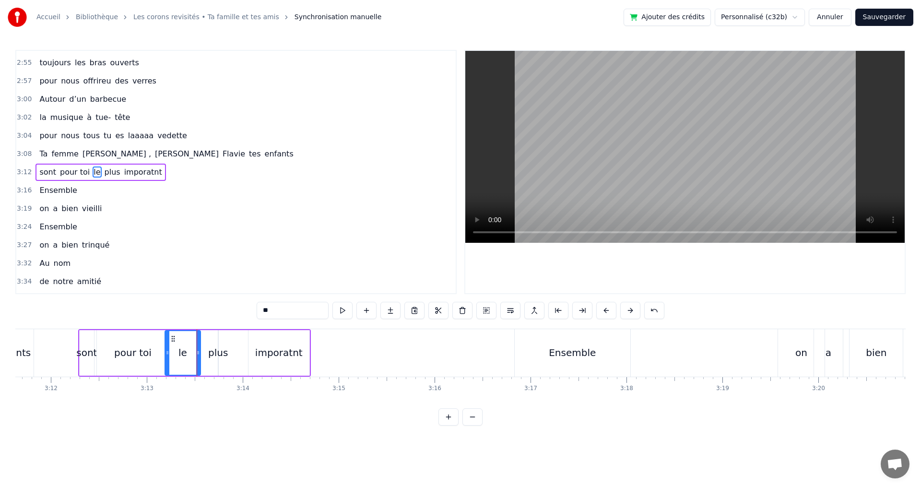
click at [218, 353] on div "plus" at bounding box center [218, 352] width 20 height 14
type input "****"
drag, startPoint x: 215, startPoint y: 352, endPoint x: 208, endPoint y: 352, distance: 7.2
click at [208, 352] on div "sont pour toi le plus imporatnt" at bounding box center [194, 352] width 233 height 47
click at [220, 350] on div "plus" at bounding box center [218, 352] width 20 height 14
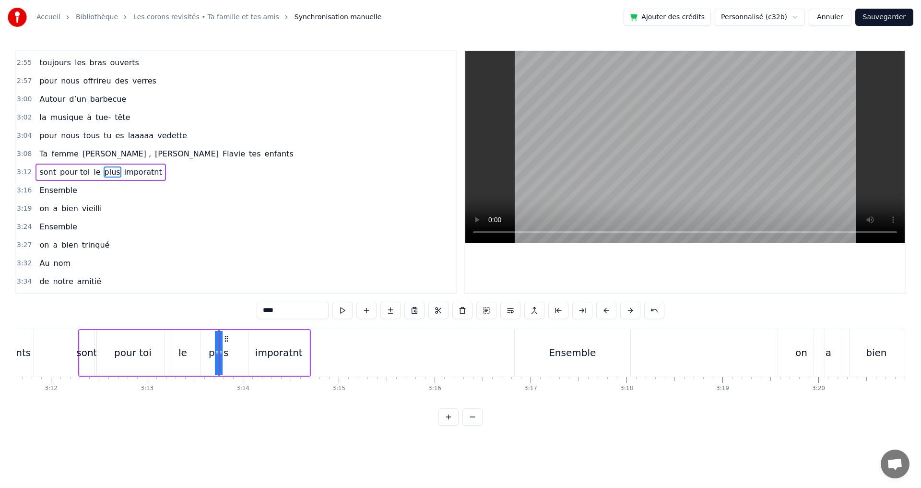
drag, startPoint x: 225, startPoint y: 351, endPoint x: 231, endPoint y: 350, distance: 5.8
click at [231, 350] on div "sont pour toi le plus imporatnt" at bounding box center [194, 352] width 233 height 47
click at [220, 353] on div "plus" at bounding box center [218, 352] width 20 height 14
click at [216, 352] on icon at bounding box center [217, 353] width 4 height 8
drag, startPoint x: 220, startPoint y: 352, endPoint x: 225, endPoint y: 352, distance: 5.3
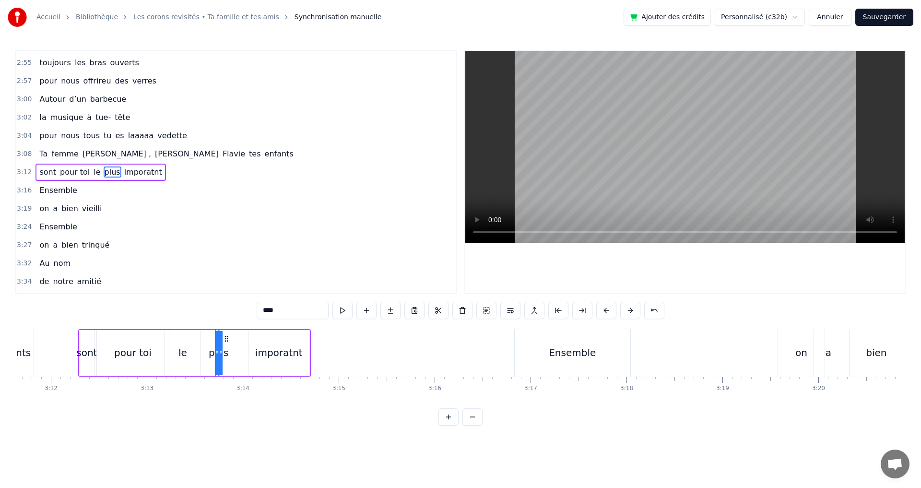
click at [219, 352] on div "plus" at bounding box center [219, 353] width 0 height 44
drag, startPoint x: 216, startPoint y: 353, endPoint x: 210, endPoint y: 353, distance: 5.8
click at [219, 353] on div "plus" at bounding box center [219, 353] width 0 height 44
click at [146, 353] on div "pour toi" at bounding box center [132, 352] width 37 height 14
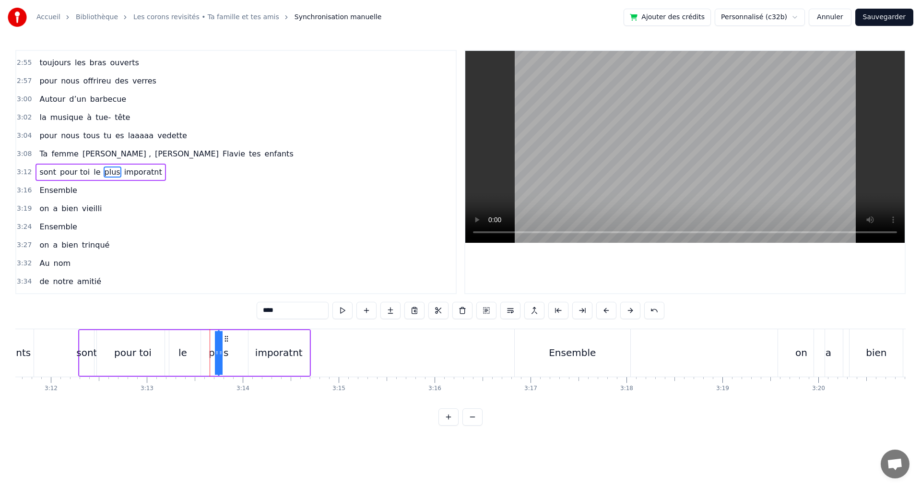
type input "********"
click at [125, 354] on div "pour toi" at bounding box center [132, 352] width 37 height 14
drag, startPoint x: 167, startPoint y: 354, endPoint x: 144, endPoint y: 358, distance: 23.8
click at [144, 358] on div at bounding box center [143, 353] width 4 height 44
click at [158, 353] on div "sont pour toi le plus imporatnt" at bounding box center [194, 352] width 233 height 47
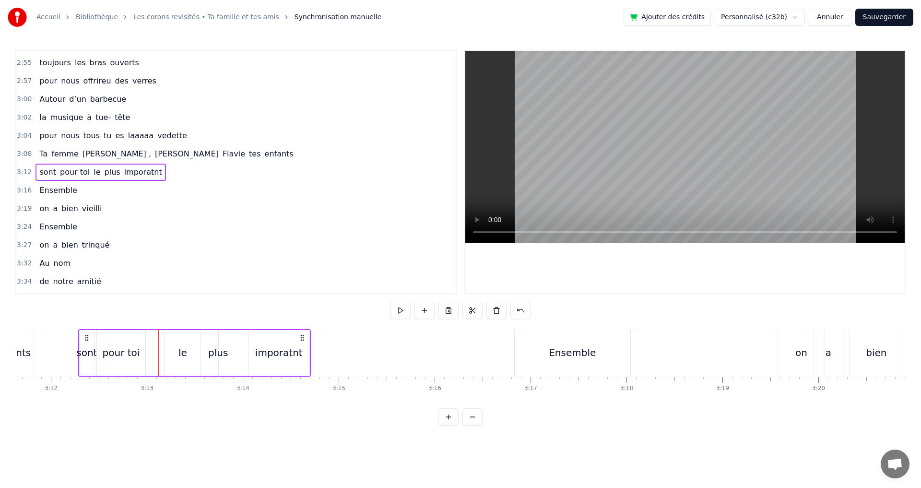
click at [169, 354] on div "le" at bounding box center [182, 353] width 35 height 46
drag, startPoint x: 167, startPoint y: 353, endPoint x: 145, endPoint y: 353, distance: 22.5
click at [145, 353] on icon at bounding box center [145, 353] width 4 height 8
drag, startPoint x: 199, startPoint y: 352, endPoint x: 169, endPoint y: 352, distance: 29.7
click at [169, 352] on icon at bounding box center [168, 353] width 4 height 8
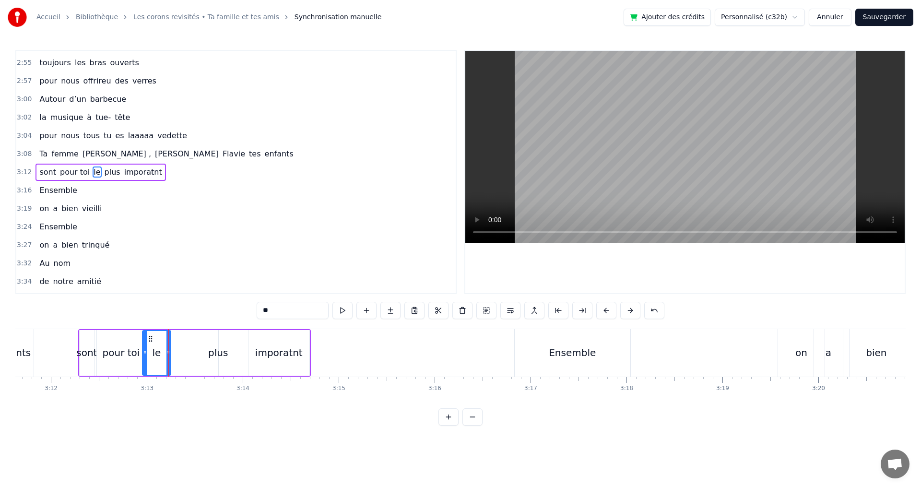
click at [218, 353] on div "plus" at bounding box center [218, 352] width 20 height 14
type input "****"
drag, startPoint x: 216, startPoint y: 351, endPoint x: 178, endPoint y: 351, distance: 37.9
click at [178, 351] on div "sont pour toi le plus imporatnt" at bounding box center [194, 352] width 233 height 47
click at [221, 350] on div "plus" at bounding box center [218, 352] width 20 height 14
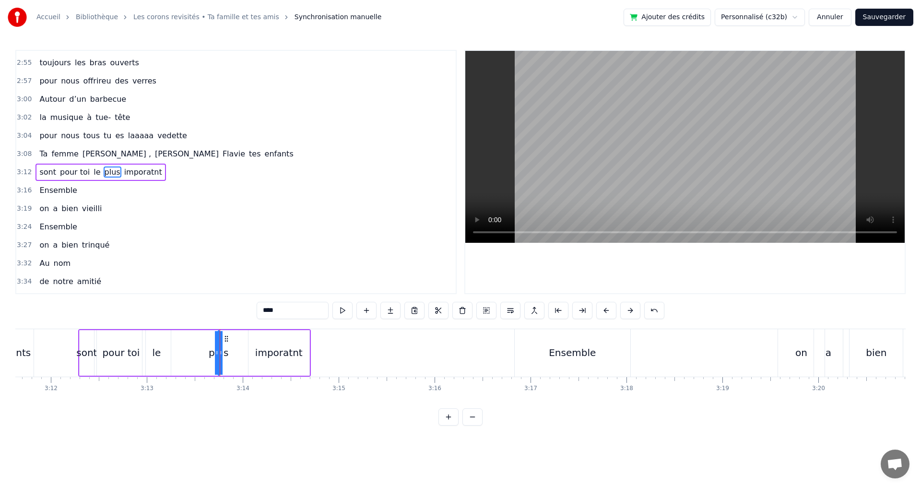
drag, startPoint x: 221, startPoint y: 353, endPoint x: 230, endPoint y: 352, distance: 8.2
click at [230, 352] on div "sont pour toi le plus imporatnt" at bounding box center [194, 352] width 233 height 47
click at [223, 352] on div "plus" at bounding box center [218, 352] width 20 height 14
drag, startPoint x: 227, startPoint y: 339, endPoint x: 198, endPoint y: 339, distance: 28.8
click at [198, 339] on icon at bounding box center [198, 339] width 8 height 8
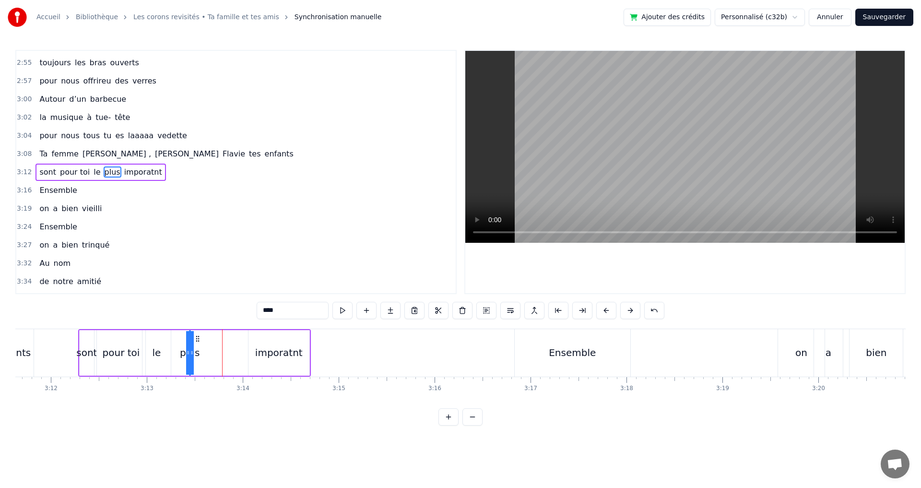
drag, startPoint x: 193, startPoint y: 353, endPoint x: 208, endPoint y: 353, distance: 14.4
click at [208, 353] on div "sont pour toi le plus imporatnt" at bounding box center [194, 352] width 233 height 47
click at [190, 353] on div "plus" at bounding box center [189, 352] width 20 height 14
click at [190, 353] on div "plus" at bounding box center [190, 353] width 0 height 44
drag, startPoint x: 189, startPoint y: 353, endPoint x: 182, endPoint y: 353, distance: 6.7
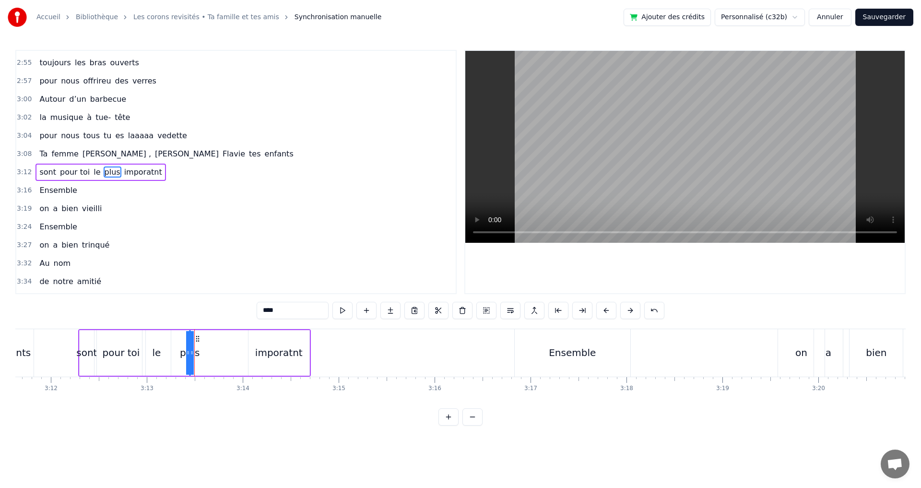
click at [190, 353] on div "plus" at bounding box center [190, 353] width 0 height 44
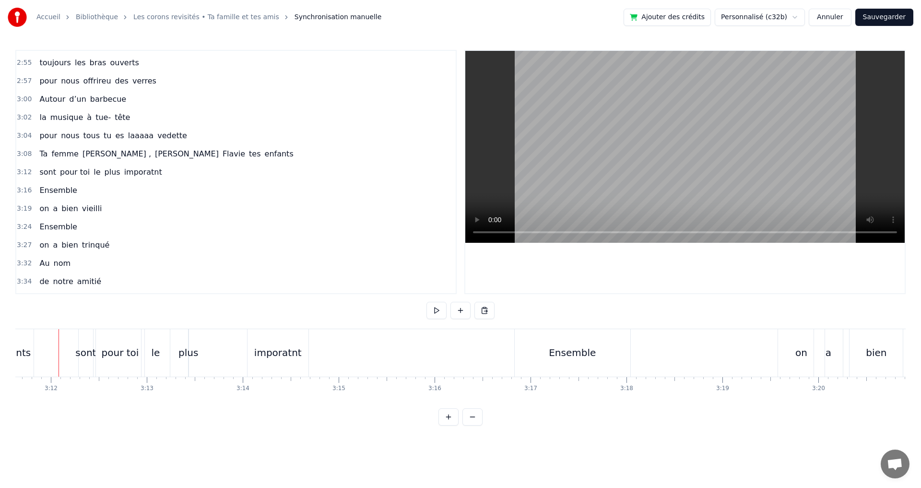
scroll to position [0, 18370]
click at [432, 309] on button at bounding box center [436, 310] width 20 height 17
click at [291, 350] on div "imporatnt" at bounding box center [282, 352] width 47 height 14
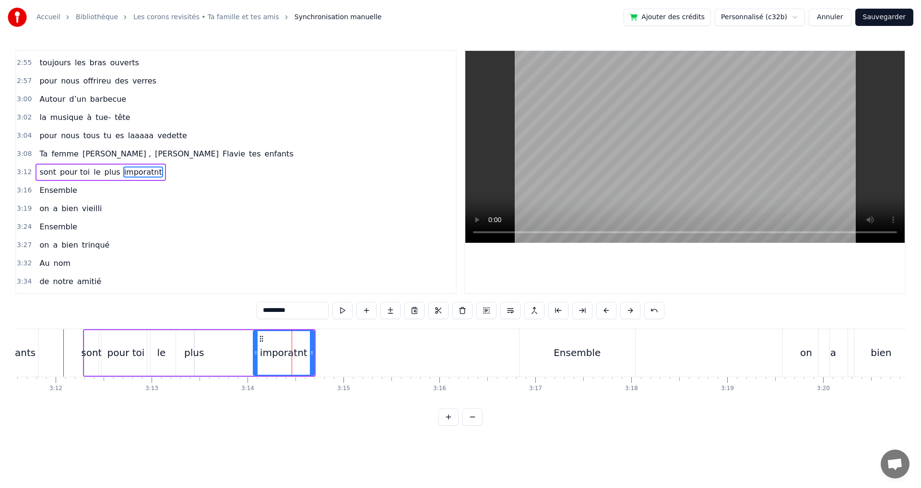
drag, startPoint x: 285, startPoint y: 312, endPoint x: 308, endPoint y: 314, distance: 23.6
click at [286, 311] on input "*********" at bounding box center [292, 310] width 72 height 17
type input "*********"
click at [229, 359] on div "sont pour toi le plus important" at bounding box center [199, 352] width 233 height 47
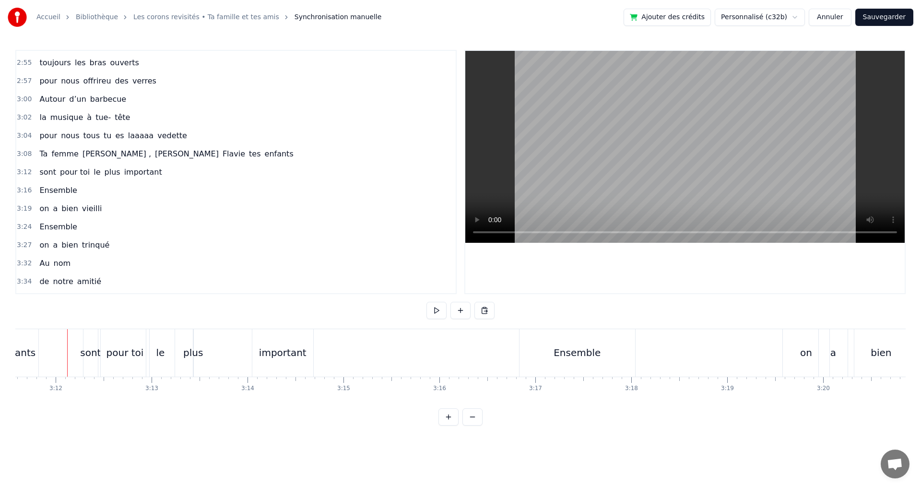
click at [435, 308] on button at bounding box center [436, 310] width 20 height 17
click at [282, 356] on div "important" at bounding box center [282, 352] width 47 height 14
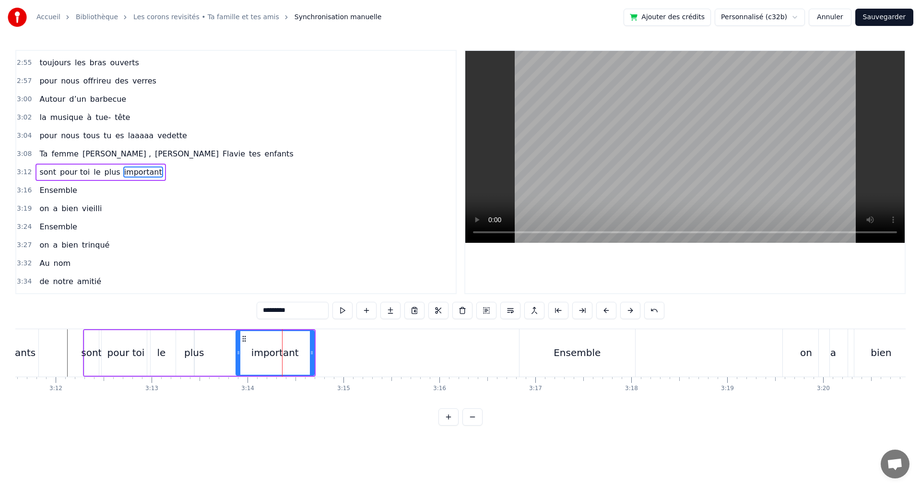
drag, startPoint x: 255, startPoint y: 351, endPoint x: 237, endPoint y: 351, distance: 17.3
click at [237, 351] on icon at bounding box center [238, 353] width 4 height 8
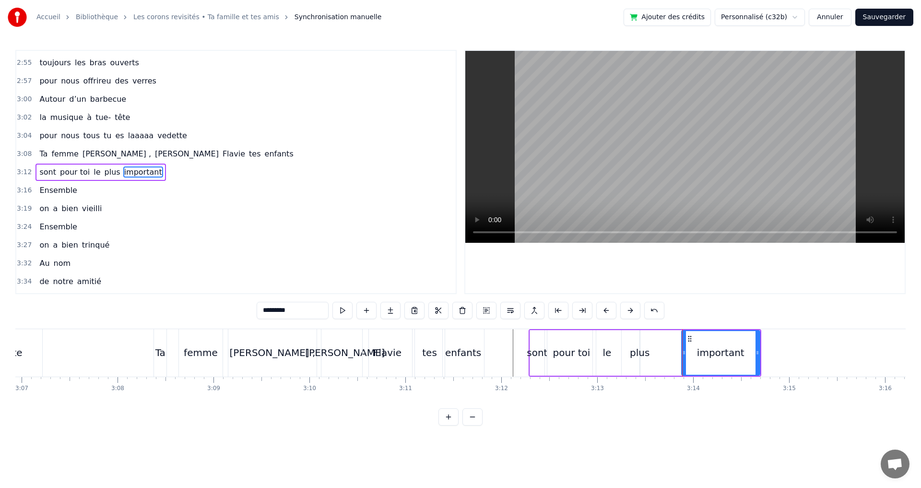
scroll to position [0, 17898]
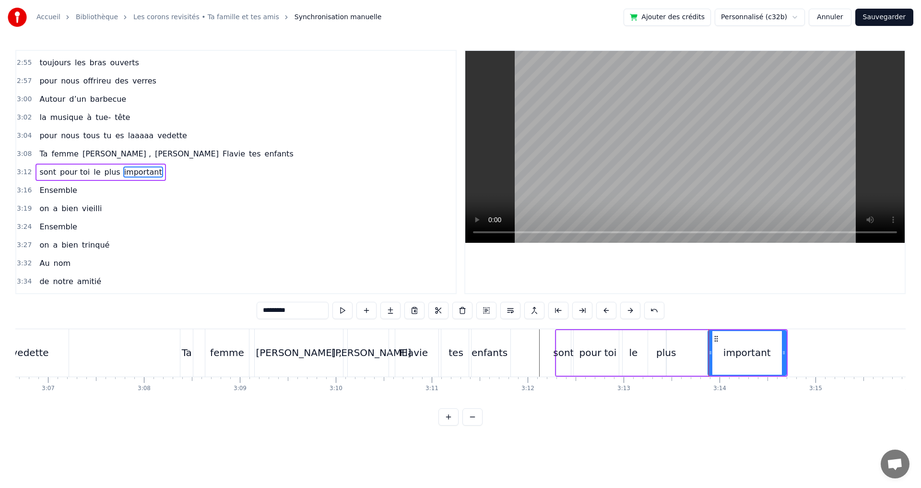
click at [338, 348] on div "[PERSON_NAME] ," at bounding box center [299, 352] width 89 height 47
type input "********"
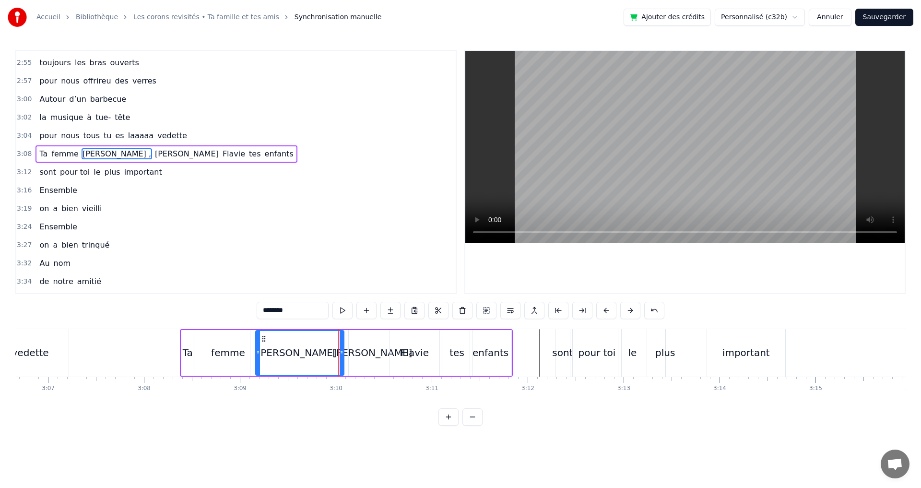
scroll to position [835, 0]
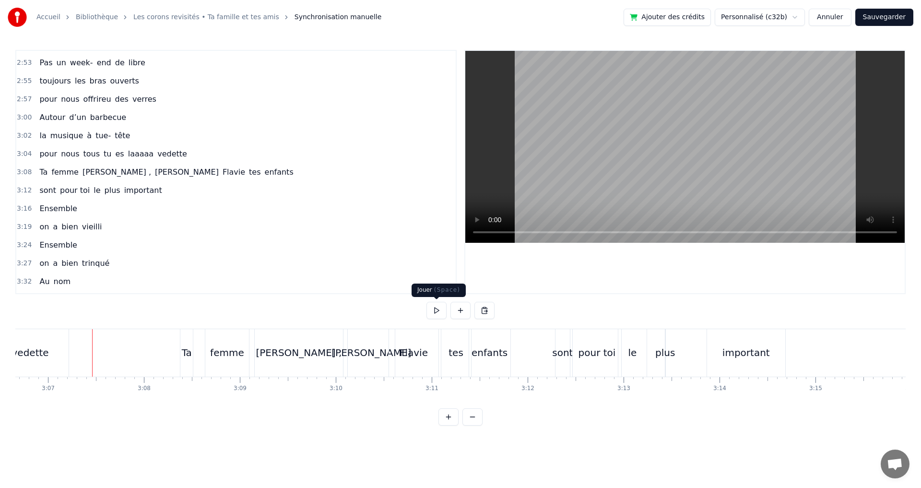
click at [436, 309] on button at bounding box center [436, 310] width 20 height 17
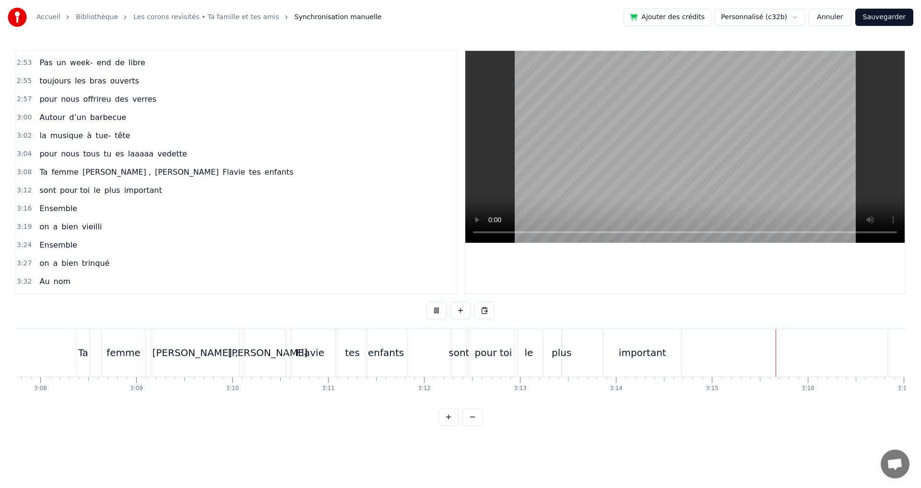
click at [436, 309] on button at bounding box center [436, 310] width 20 height 17
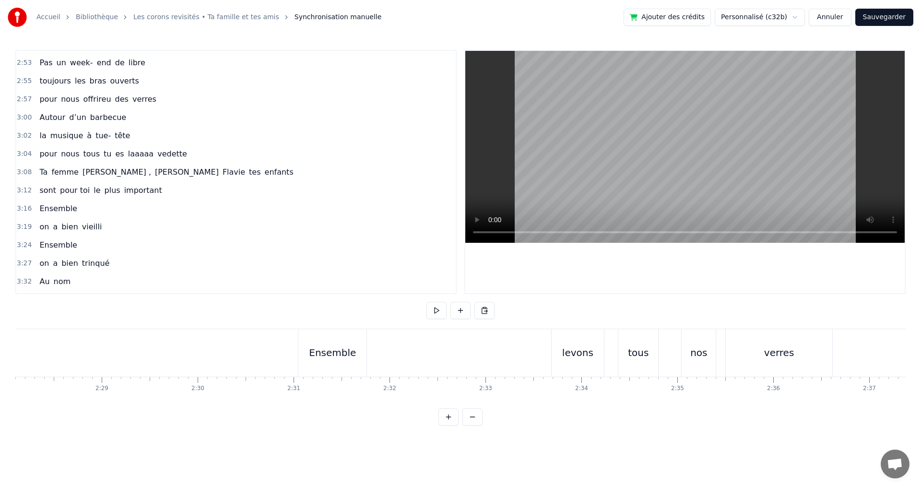
scroll to position [0, 14281]
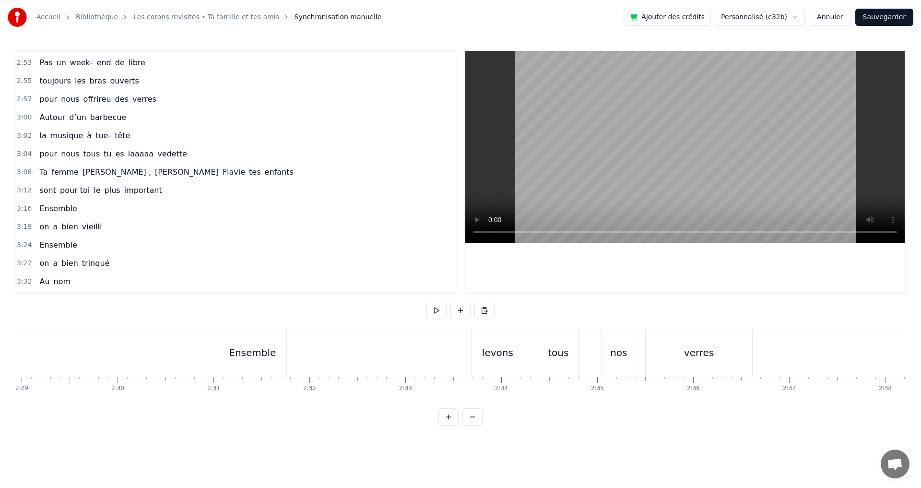
click at [88, 172] on span "[PERSON_NAME] ," at bounding box center [117, 171] width 70 height 11
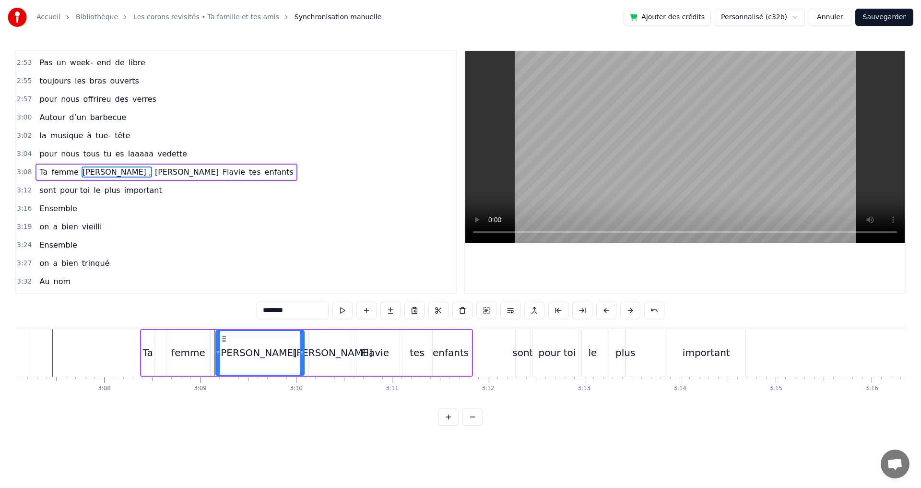
scroll to position [0, 17898]
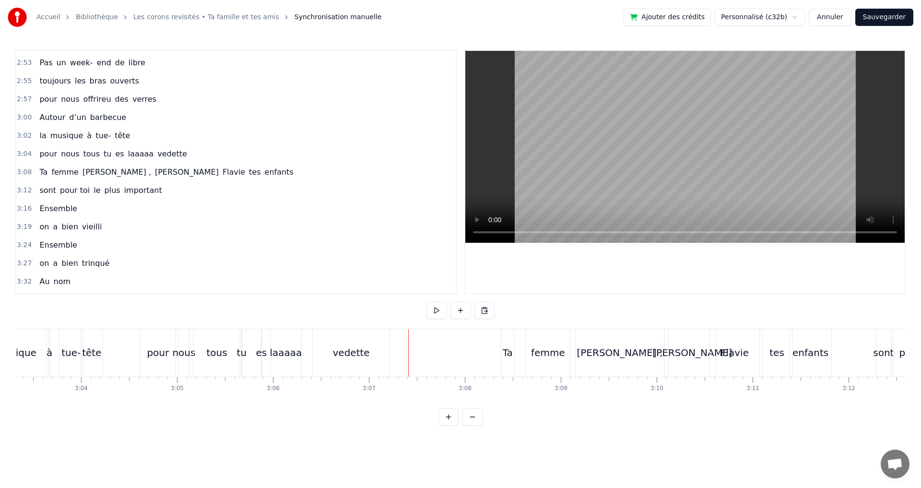
scroll to position [0, 17538]
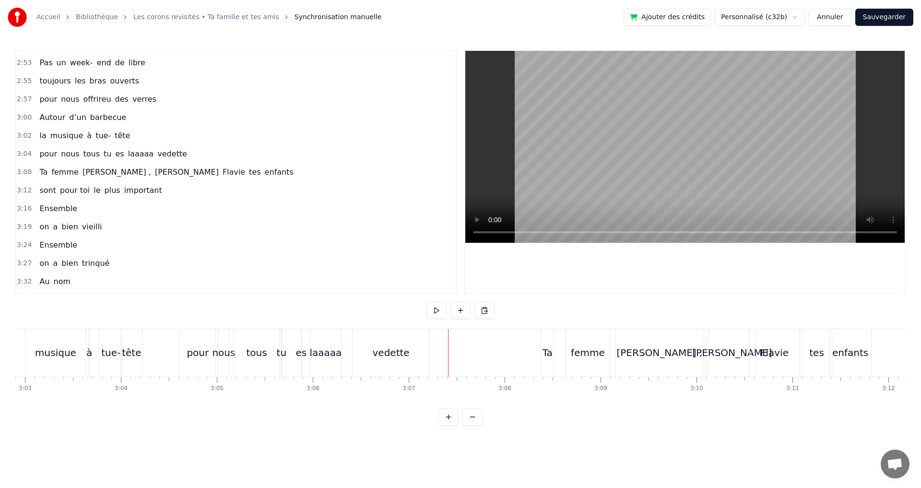
click at [435, 310] on button at bounding box center [436, 310] width 20 height 17
click at [379, 354] on div "vedette" at bounding box center [390, 352] width 37 height 14
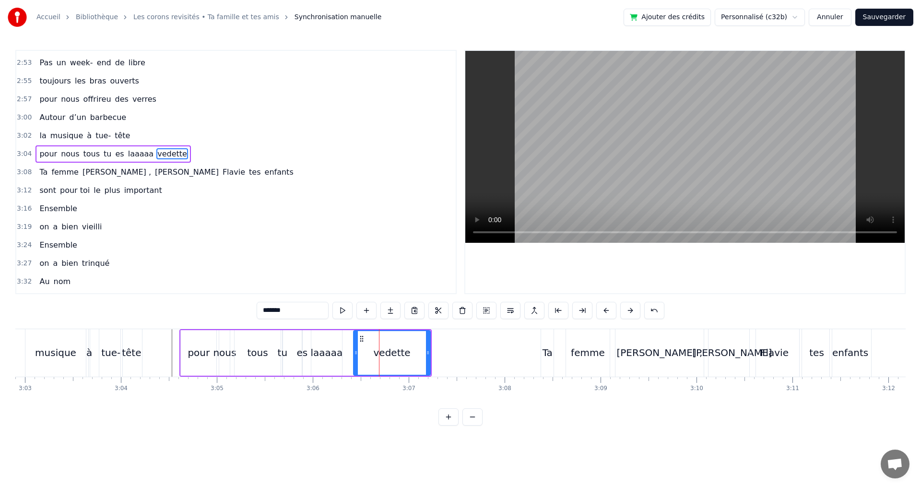
scroll to position [817, 0]
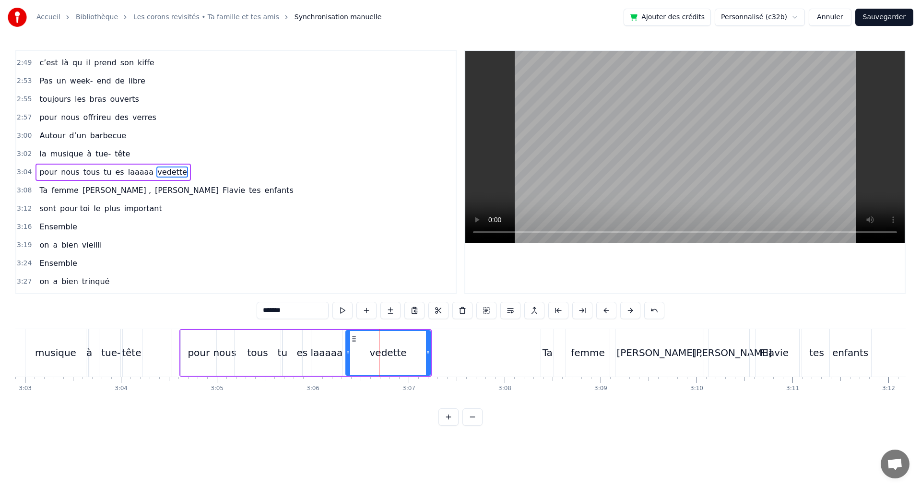
drag, startPoint x: 358, startPoint y: 352, endPoint x: 350, endPoint y: 354, distance: 7.8
click at [350, 354] on icon at bounding box center [348, 353] width 4 height 8
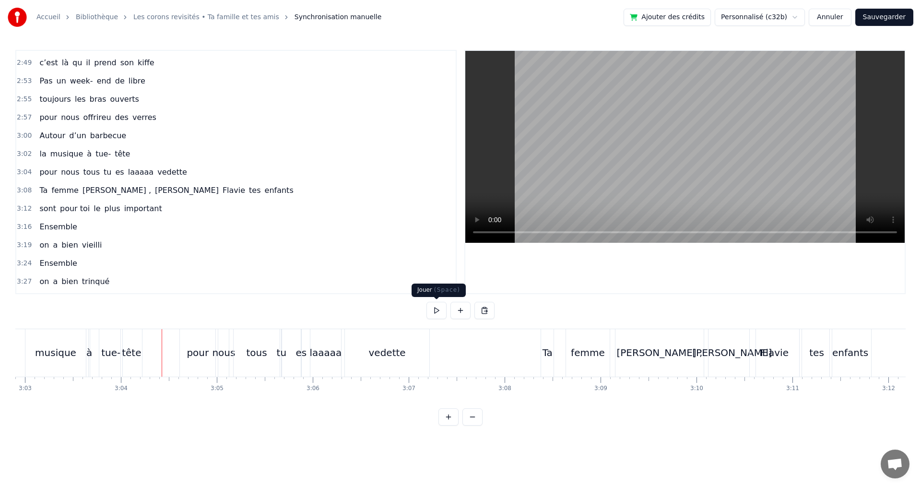
click at [431, 313] on button at bounding box center [436, 310] width 20 height 17
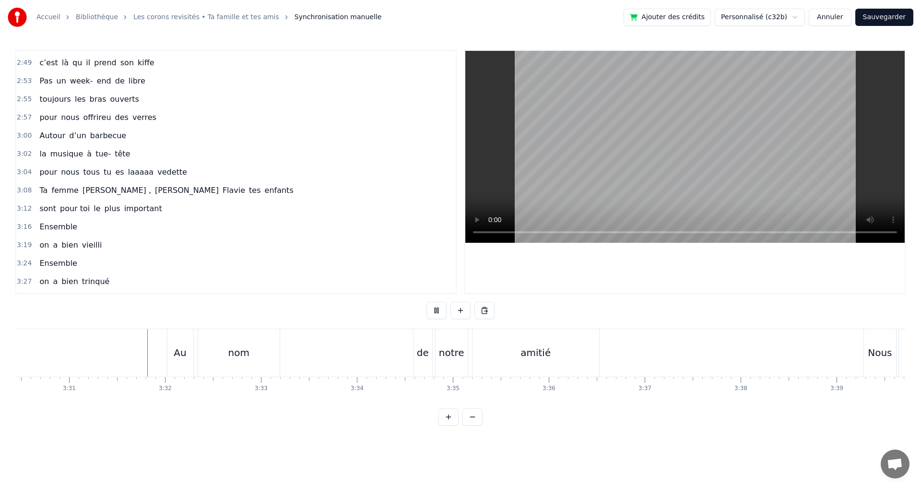
scroll to position [0, 20205]
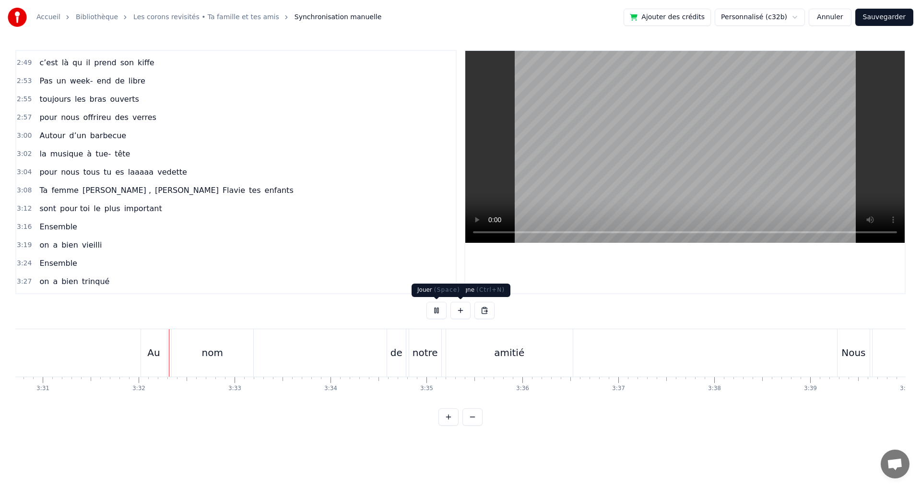
click at [435, 308] on button at bounding box center [436, 310] width 20 height 17
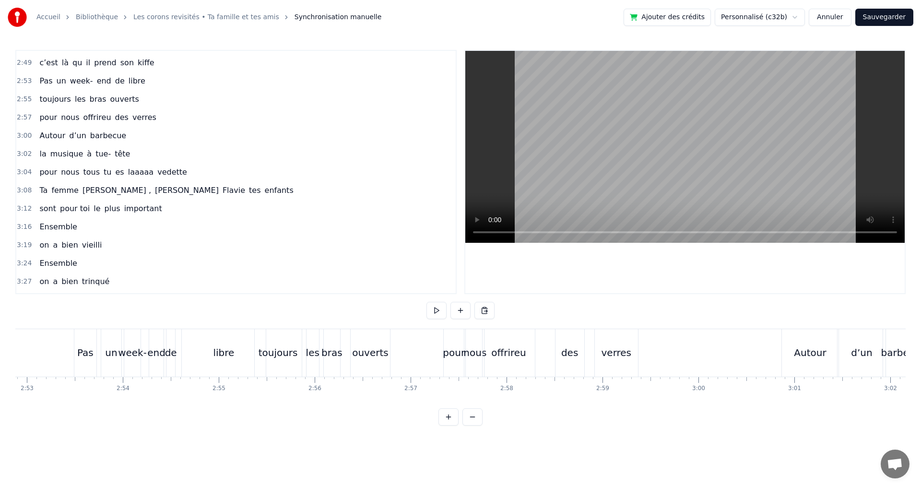
scroll to position [0, 16603]
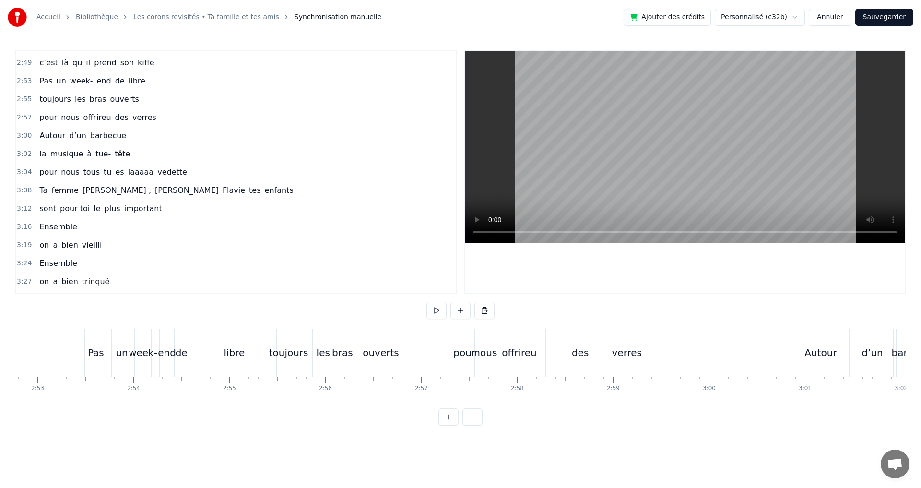
scroll to position [0, 16561]
click at [433, 309] on button at bounding box center [436, 310] width 20 height 17
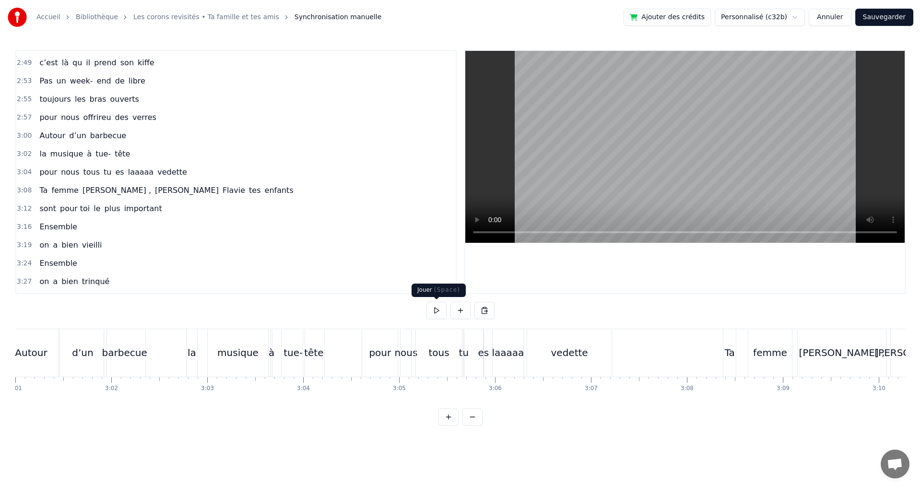
scroll to position [0, 17371]
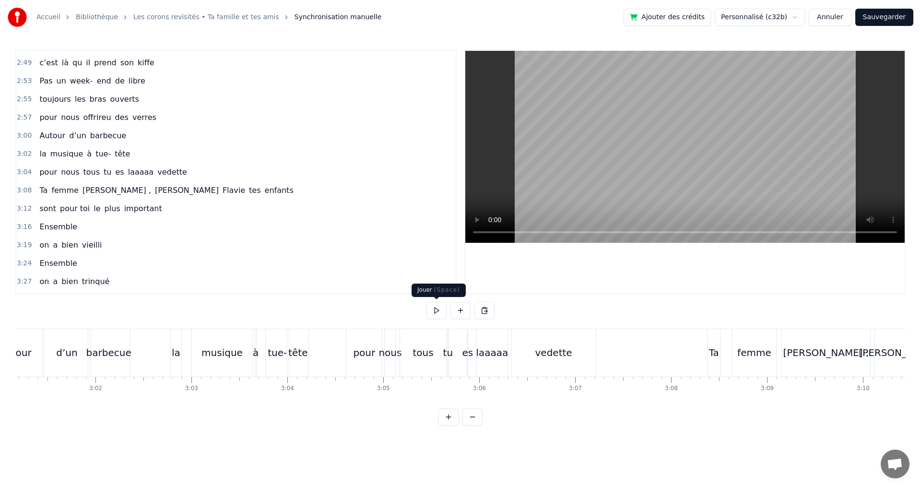
click at [436, 309] on button at bounding box center [436, 310] width 20 height 17
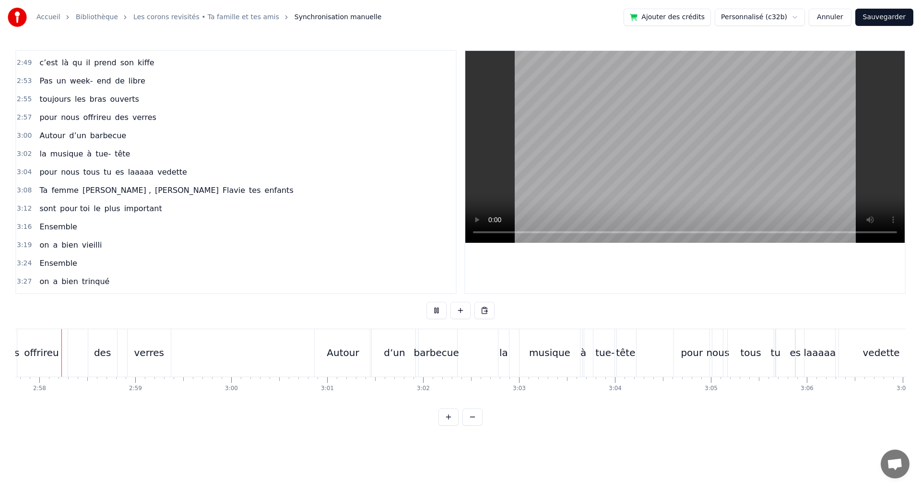
scroll to position [0, 17016]
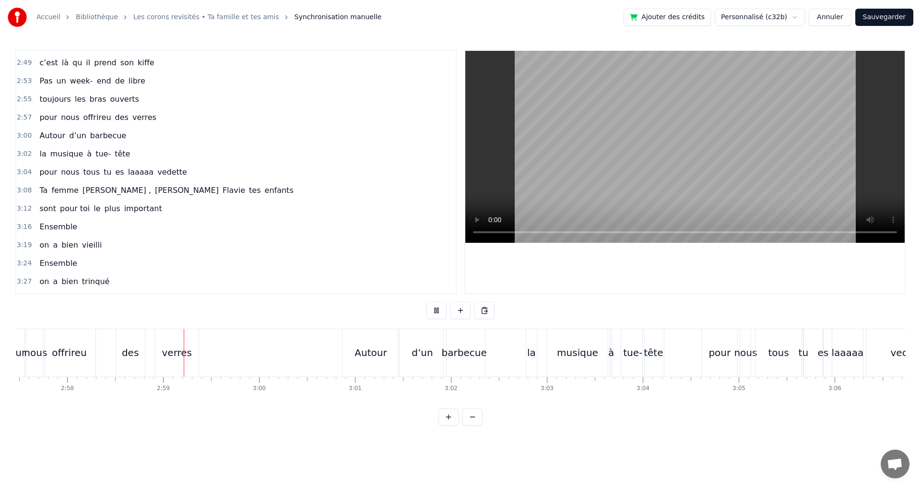
click at [436, 309] on button at bounding box center [436, 310] width 20 height 17
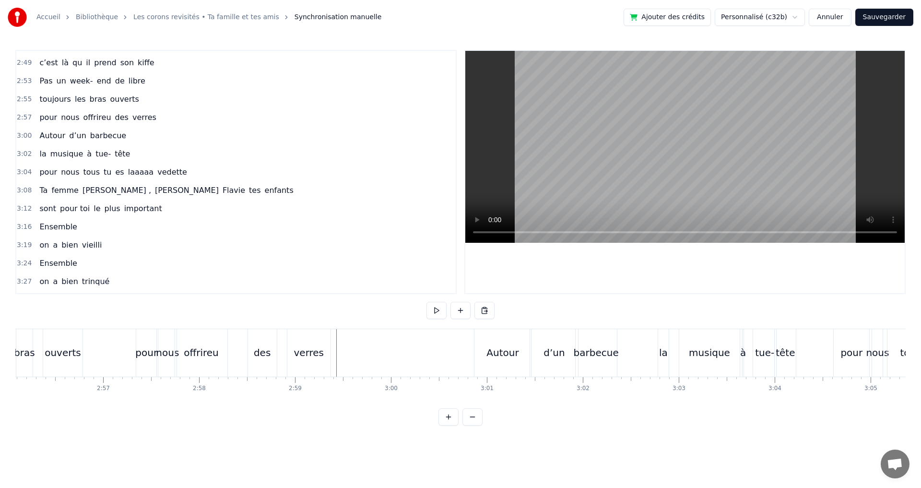
scroll to position [0, 16882]
click at [434, 307] on button at bounding box center [436, 310] width 20 height 17
click at [144, 351] on div "pour" at bounding box center [149, 352] width 22 height 14
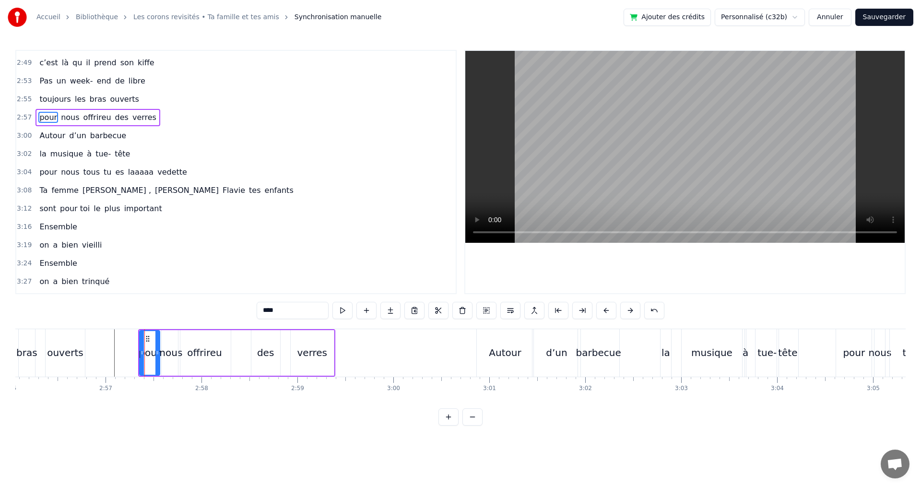
scroll to position [762, 0]
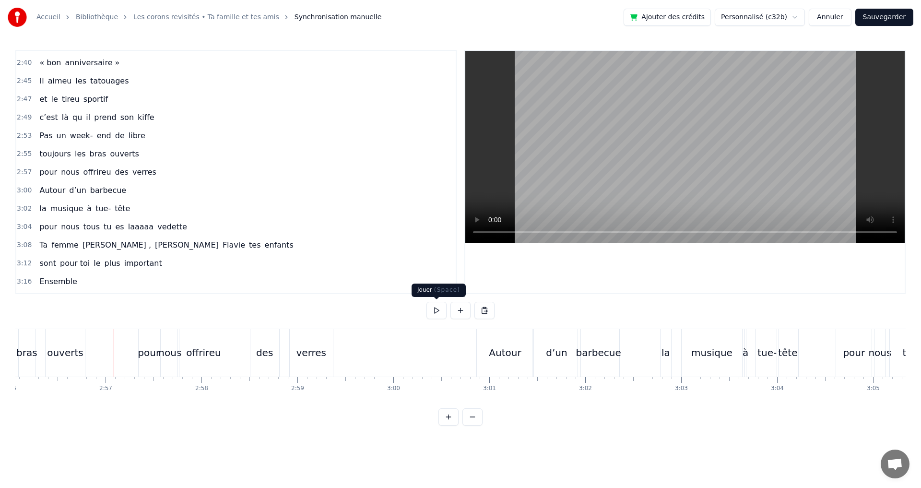
click at [434, 309] on button at bounding box center [436, 310] width 20 height 17
click at [434, 310] on button at bounding box center [436, 310] width 20 height 17
click at [224, 357] on div "offrireu" at bounding box center [203, 352] width 52 height 47
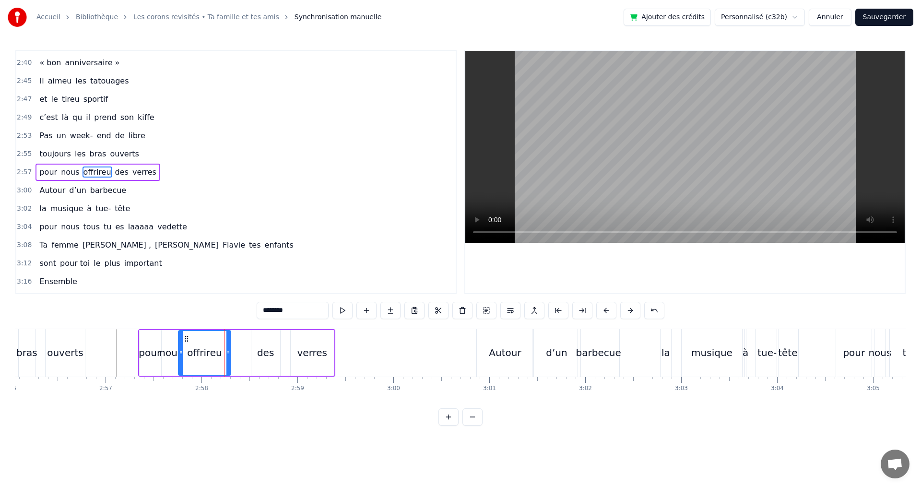
click at [259, 354] on div "des" at bounding box center [265, 352] width 17 height 14
click at [256, 353] on icon at bounding box center [256, 353] width 4 height 8
click at [217, 353] on div "offrireu" at bounding box center [204, 352] width 35 height 14
type input "********"
drag, startPoint x: 227, startPoint y: 352, endPoint x: 252, endPoint y: 352, distance: 24.5
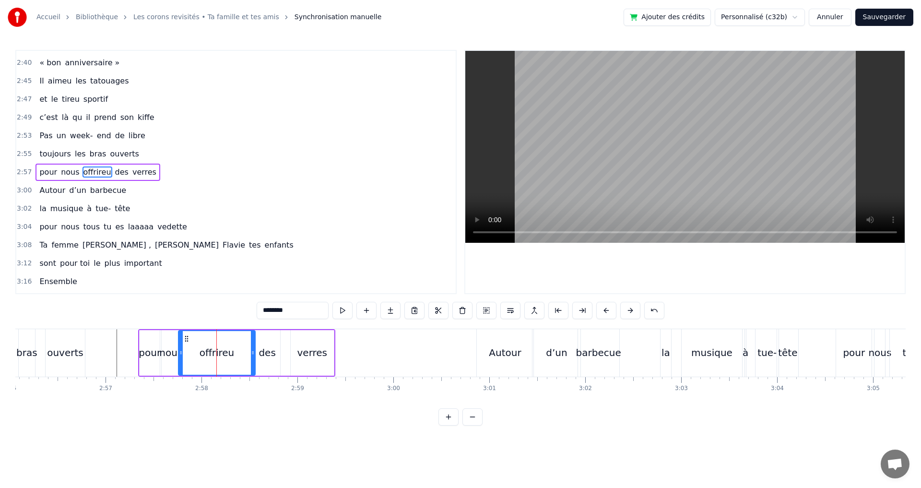
click at [252, 352] on icon at bounding box center [253, 353] width 4 height 8
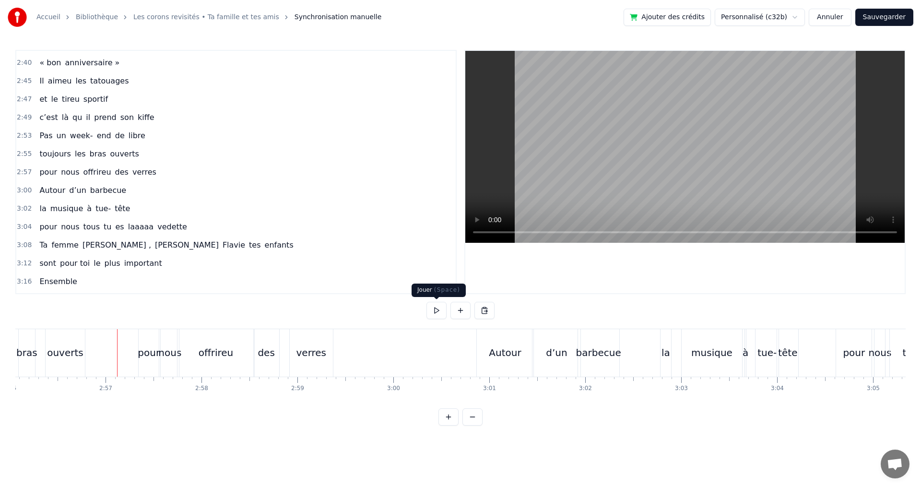
click at [434, 310] on button at bounding box center [436, 310] width 20 height 17
click at [436, 309] on button at bounding box center [436, 310] width 20 height 17
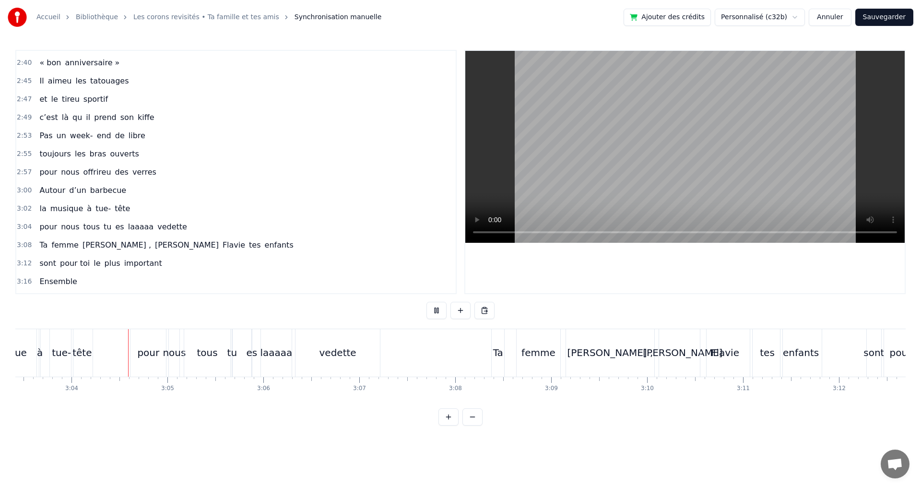
scroll to position [0, 17591]
click at [439, 313] on button at bounding box center [436, 310] width 20 height 17
click at [584, 408] on div "0:14 Au Nord 0:17 est né le Bertrand 0:22 Fêtons 0:24 tous ses 50 ans 0:29 Ense…" at bounding box center [460, 237] width 890 height 375
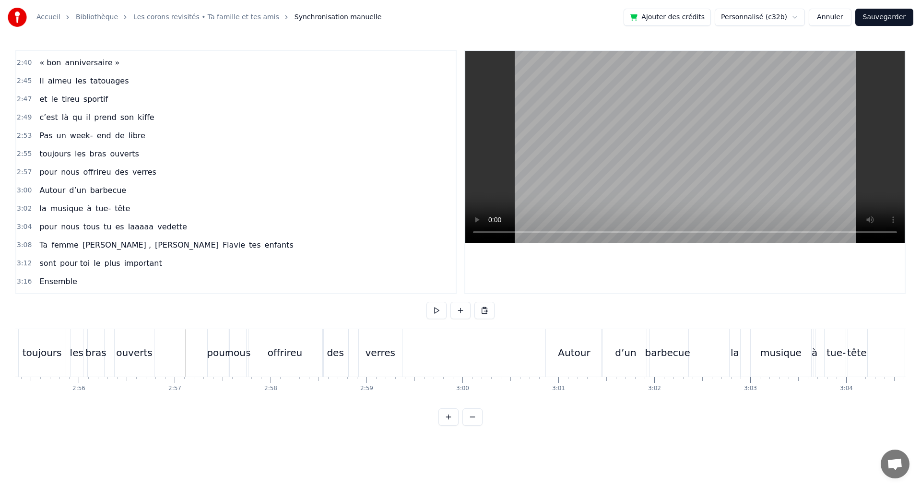
scroll to position [0, 16034]
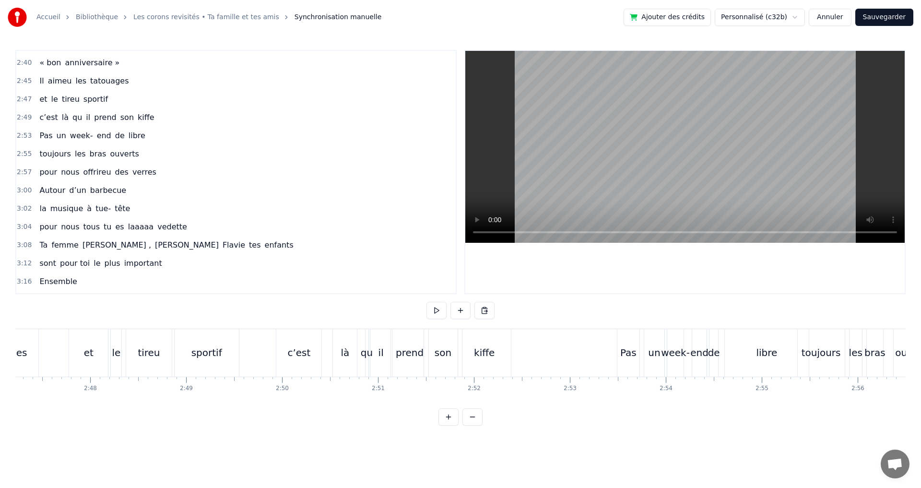
click at [437, 311] on button at bounding box center [436, 310] width 20 height 17
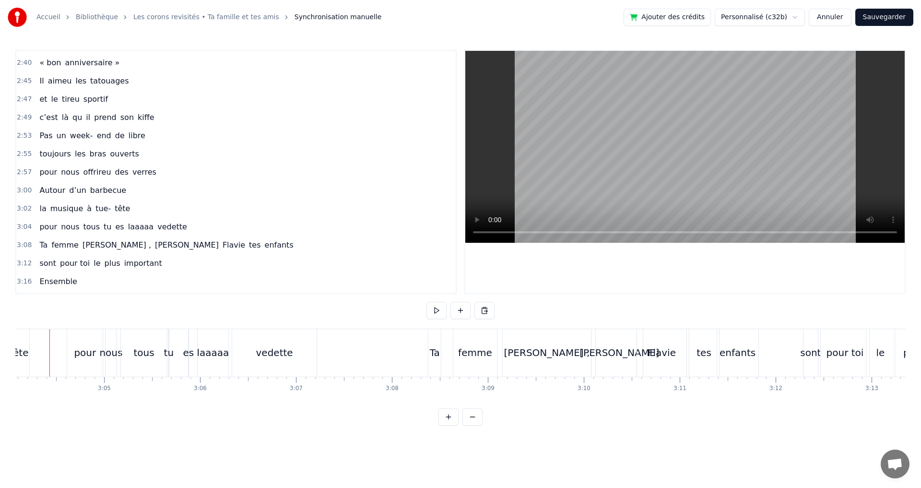
scroll to position [0, 17636]
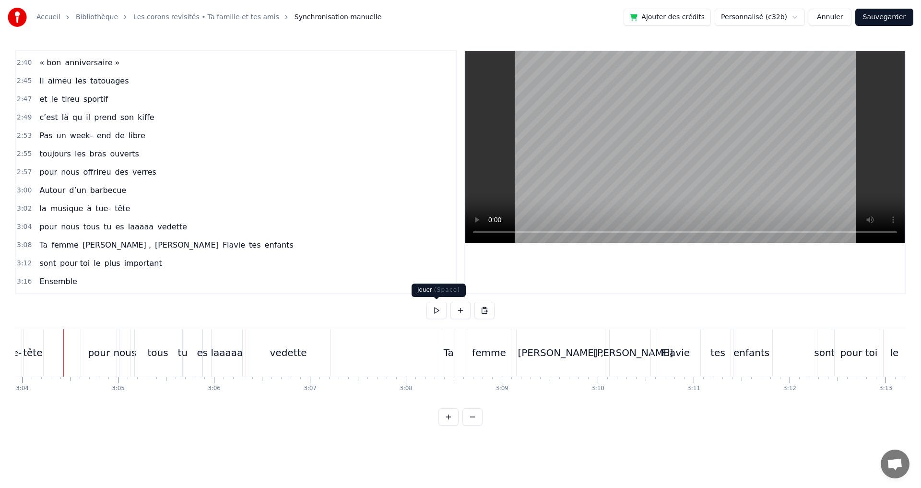
click at [436, 310] on button at bounding box center [436, 310] width 20 height 17
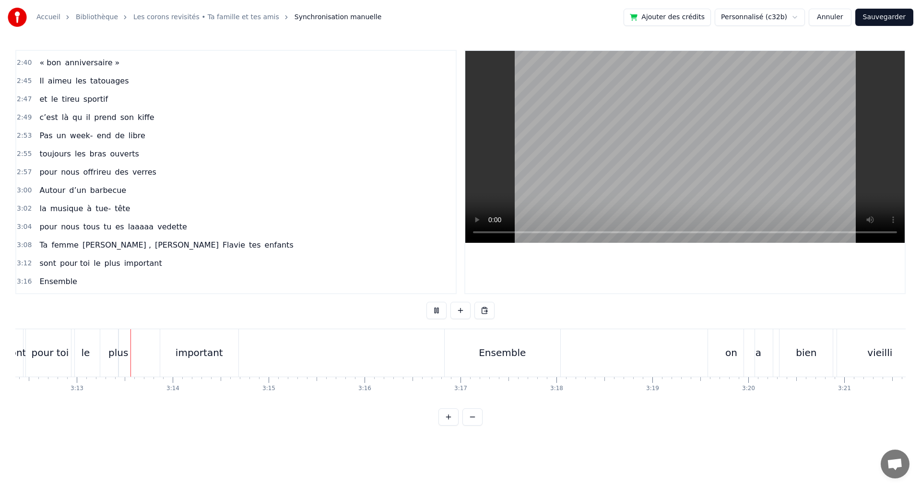
scroll to position [0, 18446]
click at [110, 356] on div "plus" at bounding box center [117, 352] width 20 height 14
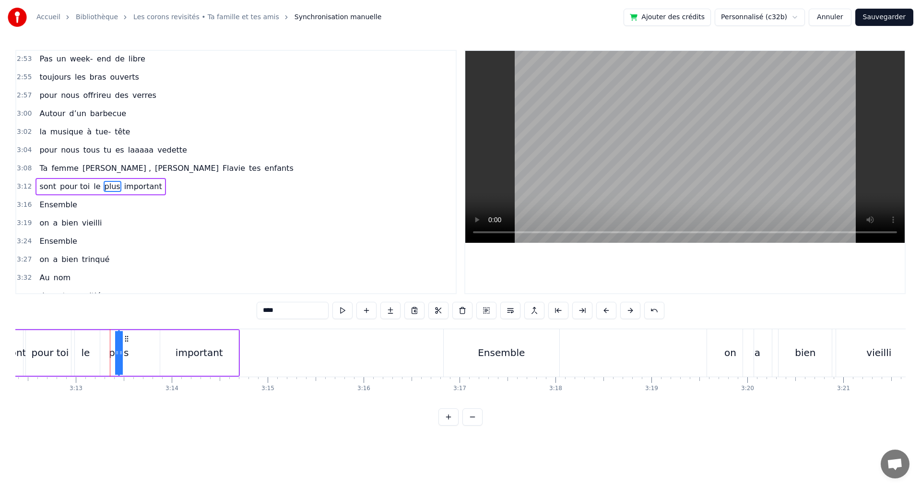
scroll to position [853, 0]
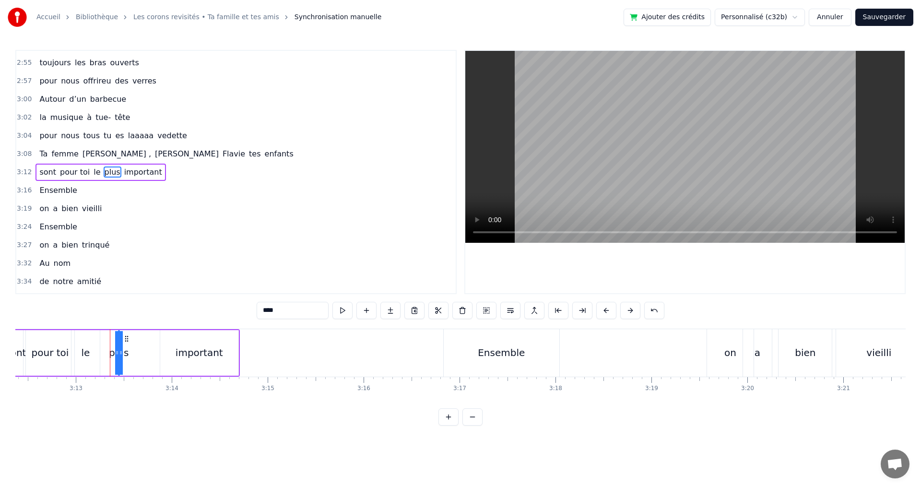
drag, startPoint x: 118, startPoint y: 351, endPoint x: 112, endPoint y: 353, distance: 5.9
click at [119, 353] on div "plus" at bounding box center [119, 353] width 0 height 44
click at [89, 353] on div "le" at bounding box center [85, 352] width 9 height 14
click at [122, 353] on div "plus" at bounding box center [118, 352] width 20 height 14
click at [190, 354] on div "important" at bounding box center [198, 352] width 47 height 14
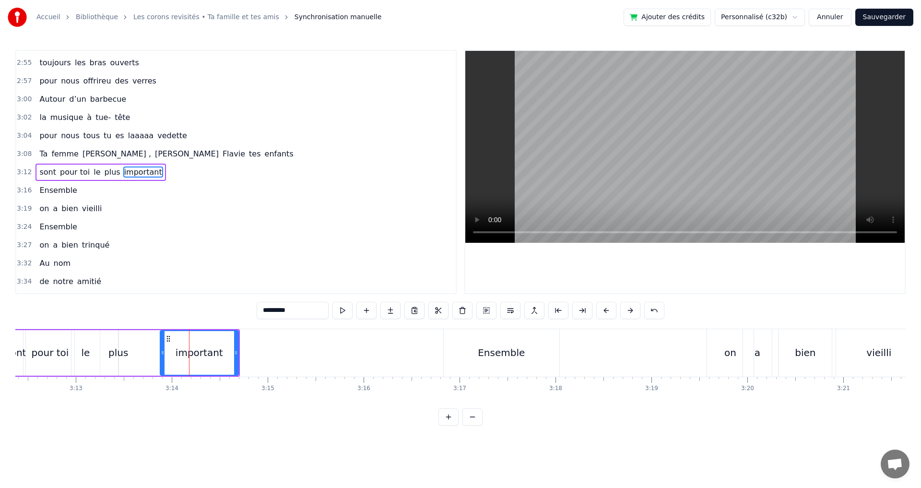
click at [119, 353] on div "plus" at bounding box center [118, 352] width 20 height 14
type input "****"
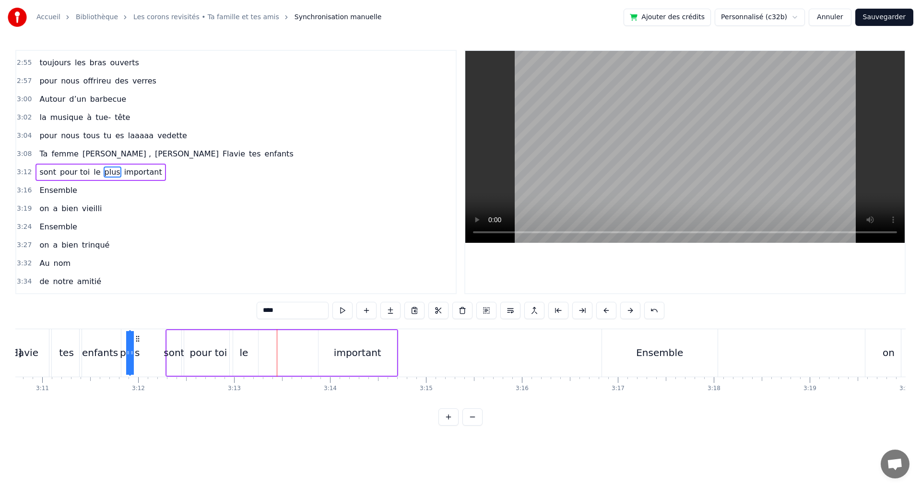
scroll to position [0, 18271]
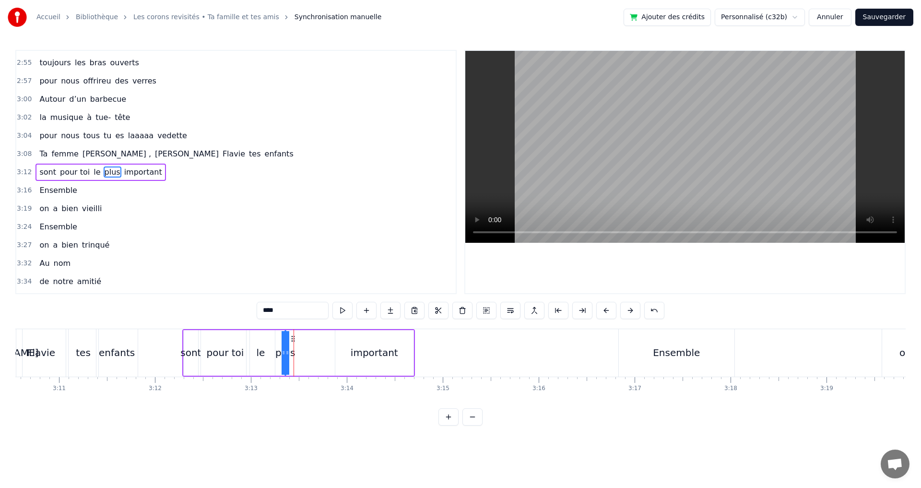
drag, startPoint x: 125, startPoint y: 339, endPoint x: 291, endPoint y: 344, distance: 166.4
click at [291, 344] on div "sont pour toi le plus important" at bounding box center [298, 352] width 233 height 47
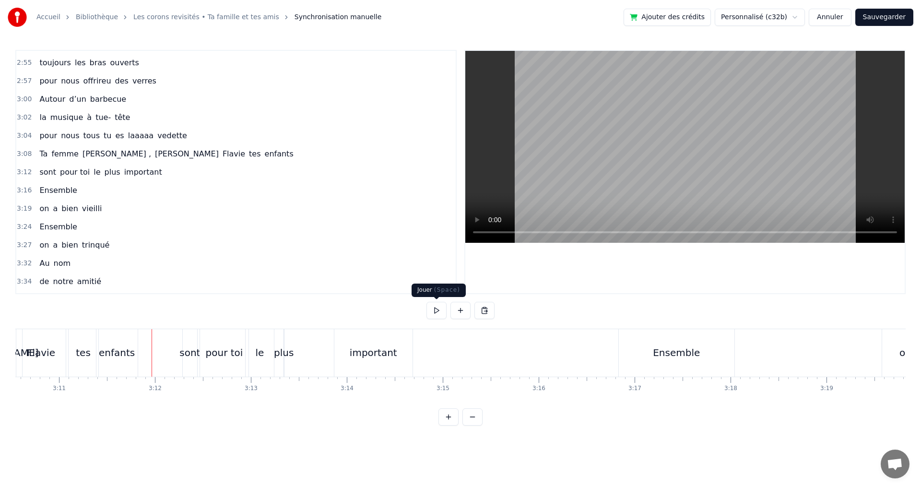
click at [433, 309] on button at bounding box center [436, 310] width 20 height 17
click at [440, 310] on button at bounding box center [436, 310] width 20 height 17
click at [380, 357] on div "important" at bounding box center [373, 352] width 47 height 14
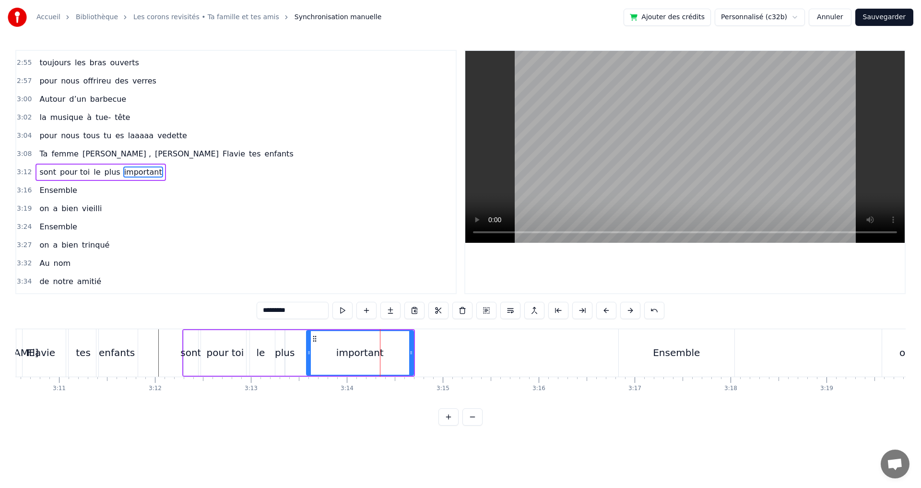
drag, startPoint x: 338, startPoint y: 354, endPoint x: 309, endPoint y: 354, distance: 28.8
click at [309, 354] on icon at bounding box center [309, 353] width 4 height 8
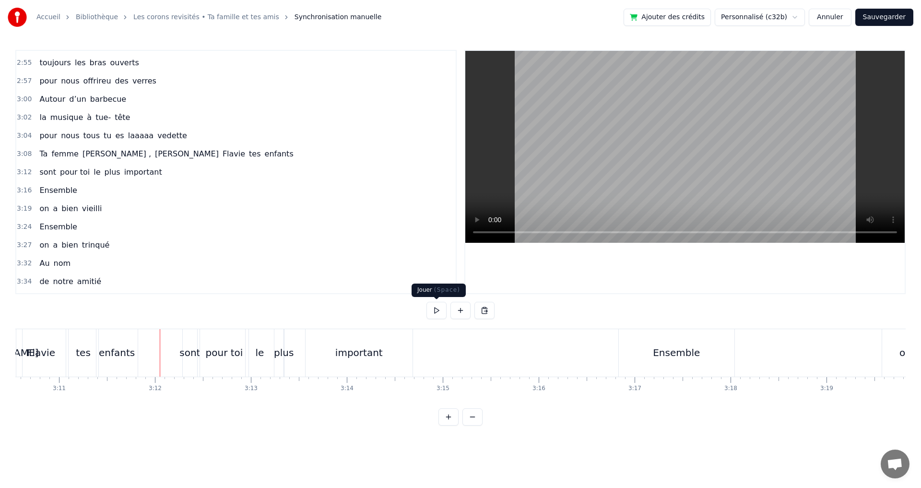
click at [438, 312] on button at bounding box center [436, 310] width 20 height 17
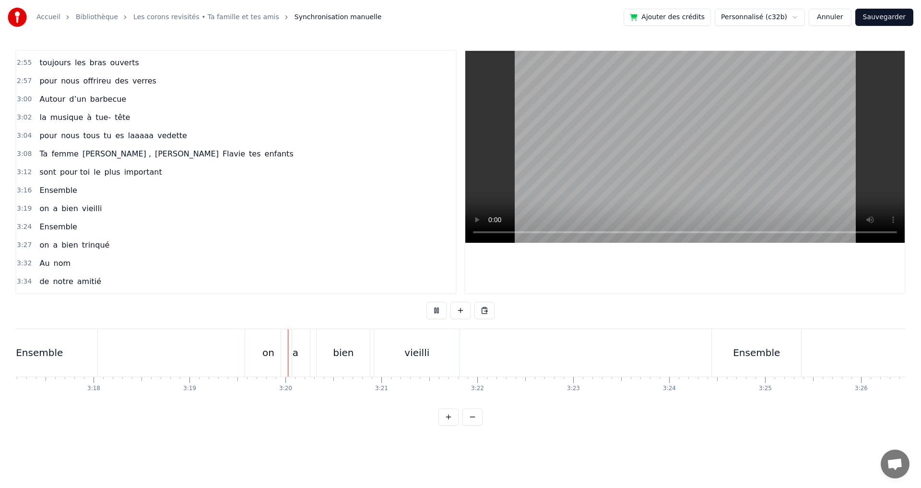
scroll to position [0, 19075]
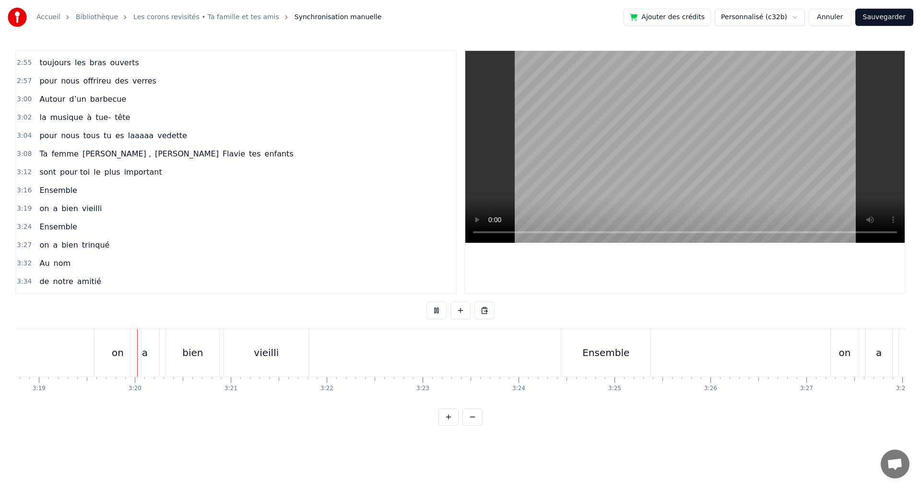
click at [891, 16] on button "Sauvegarder" at bounding box center [884, 17] width 58 height 17
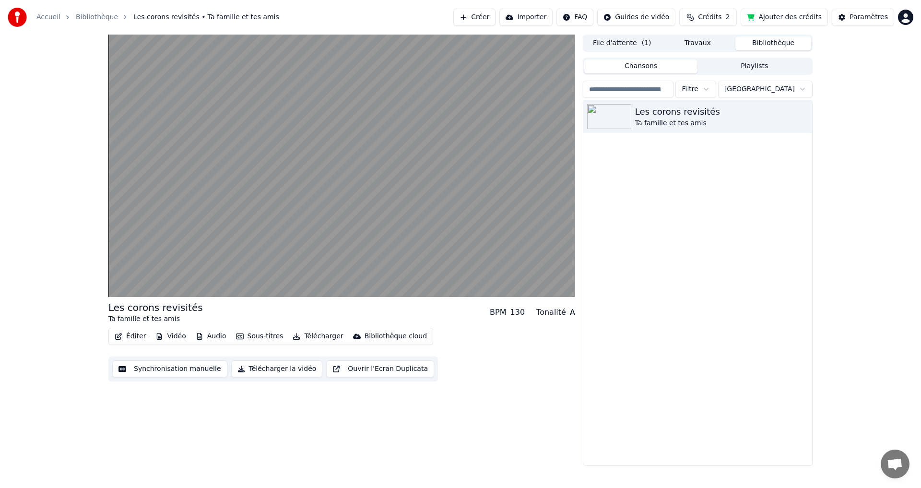
click at [299, 335] on button "Télécharger" at bounding box center [318, 335] width 58 height 13
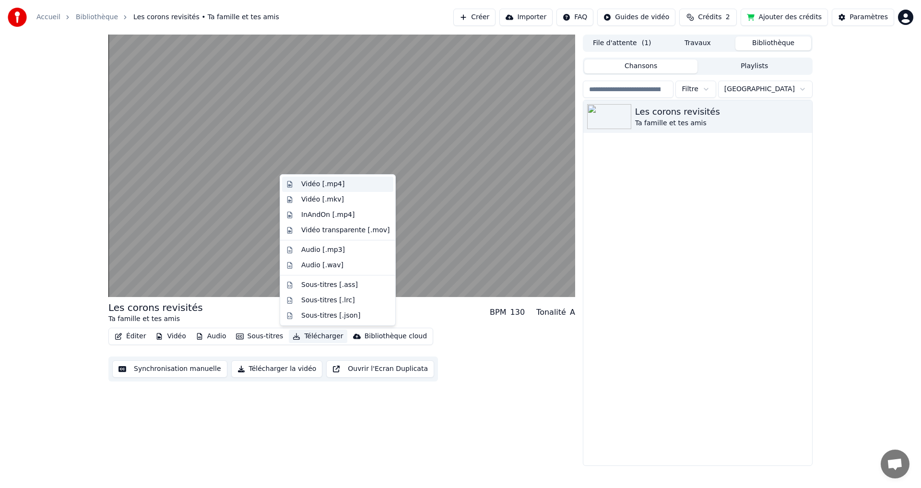
click at [324, 184] on div "Vidéo [.mp4]" at bounding box center [322, 184] width 43 height 10
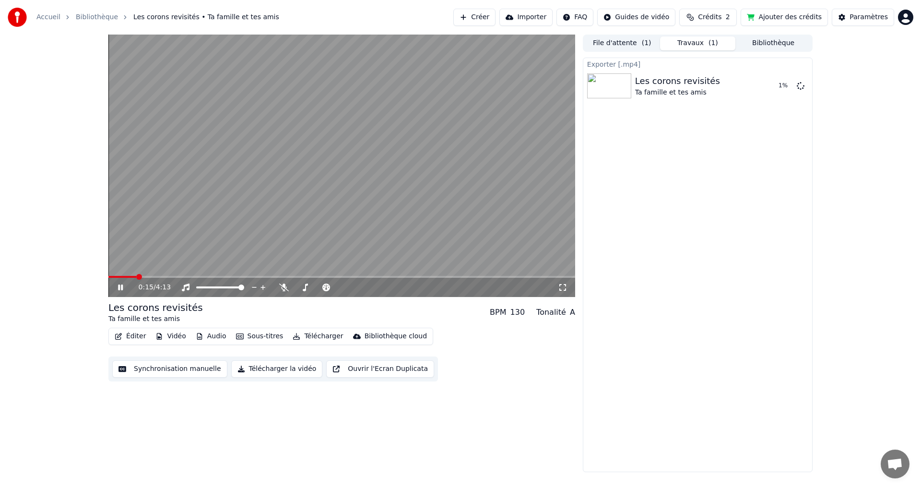
click at [559, 285] on icon at bounding box center [563, 287] width 10 height 8
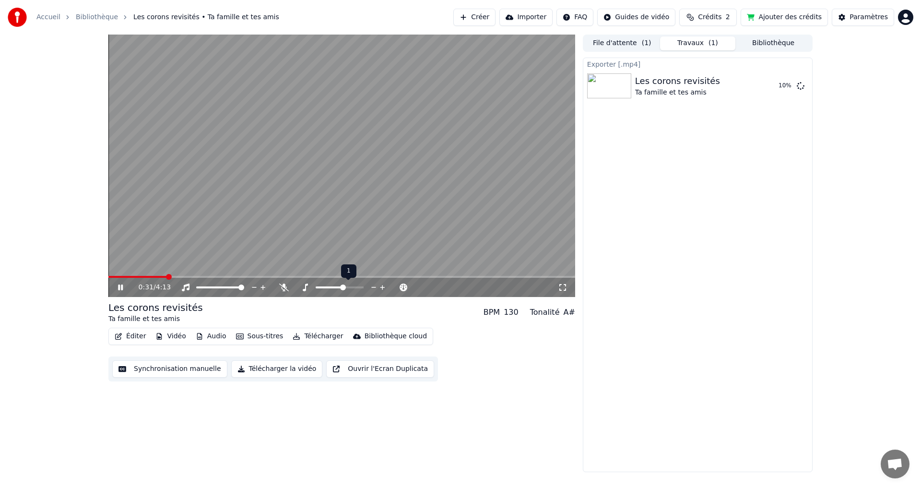
click at [343, 288] on span at bounding box center [343, 287] width 6 height 6
click at [348, 288] on span at bounding box center [346, 287] width 6 height 6
click at [340, 287] on span at bounding box center [340, 287] width 6 height 6
click at [380, 285] on span at bounding box center [377, 287] width 6 height 6
click at [363, 289] on span at bounding box center [363, 287] width 6 height 6
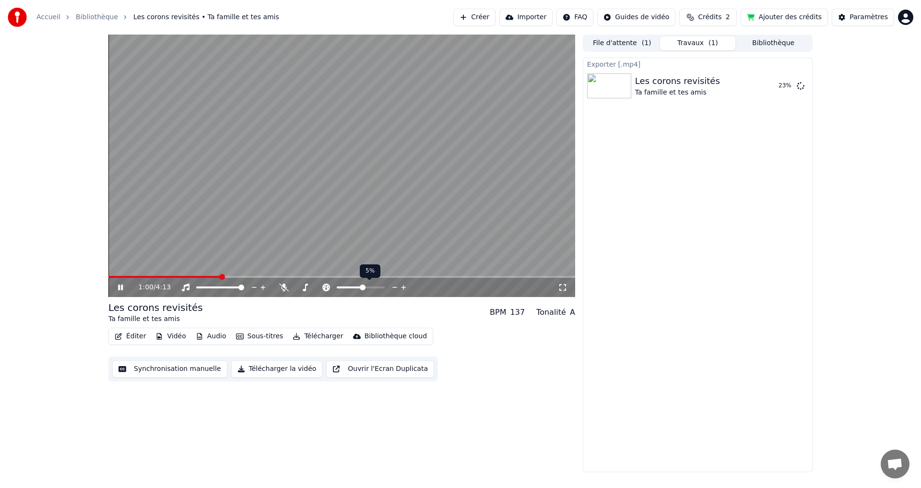
click at [360, 286] on span at bounding box center [363, 287] width 6 height 6
click at [361, 286] on span at bounding box center [361, 287] width 6 height 6
click at [120, 288] on icon at bounding box center [120, 287] width 5 height 6
